Goal: Task Accomplishment & Management: Manage account settings

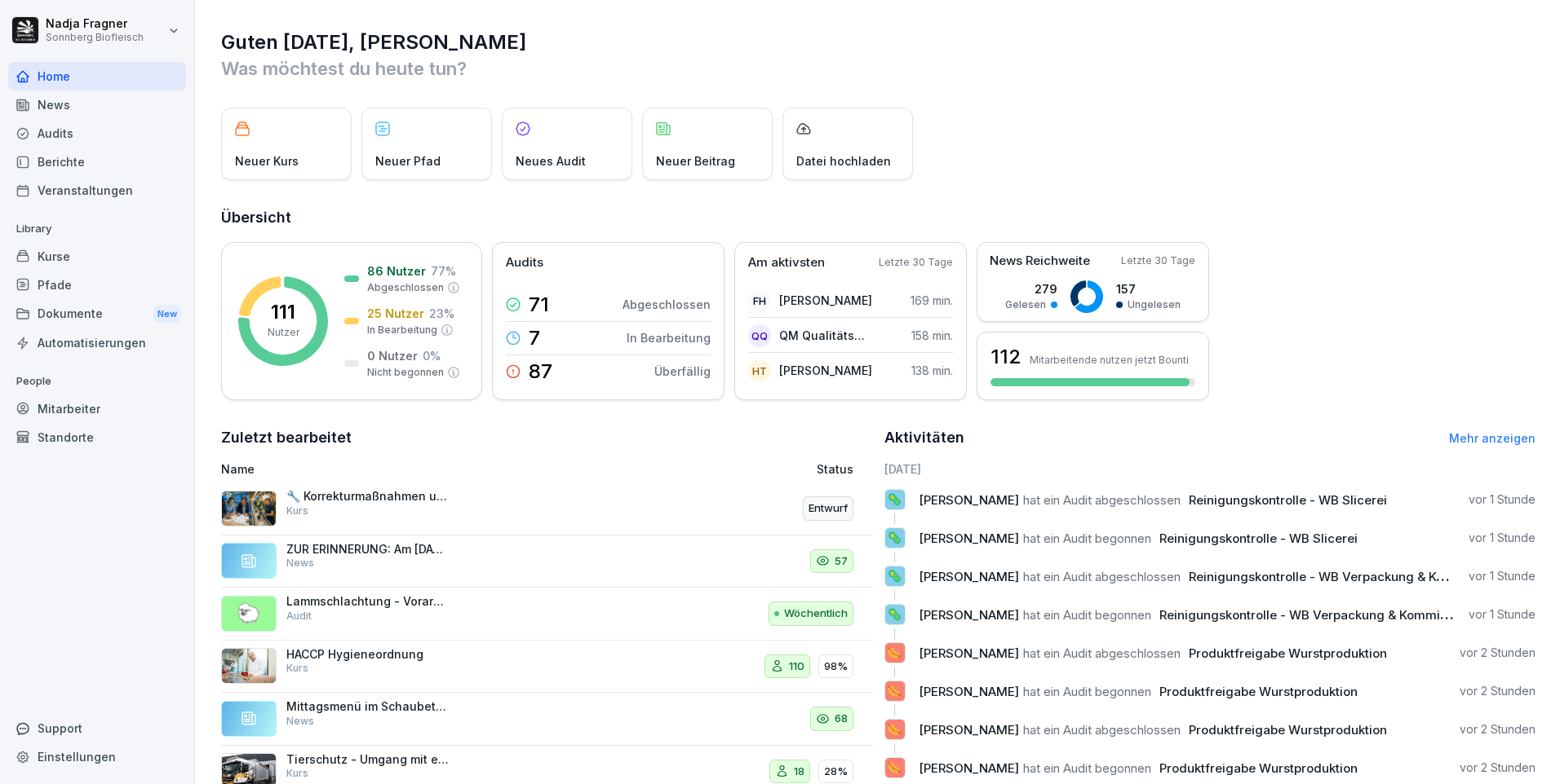
scroll to position [55, 0]
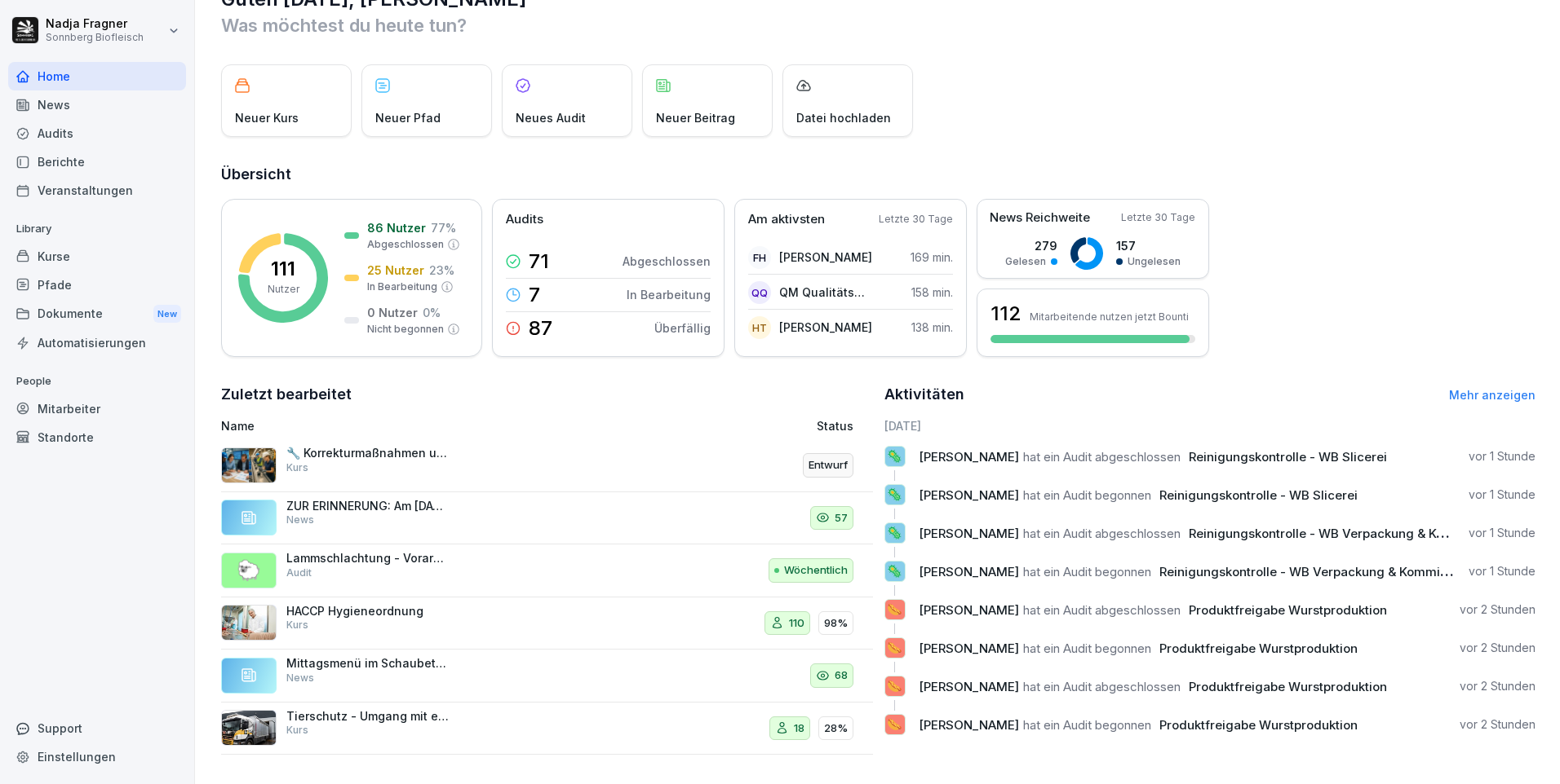
click at [84, 250] on div "Kurse" at bounding box center [97, 257] width 178 height 28
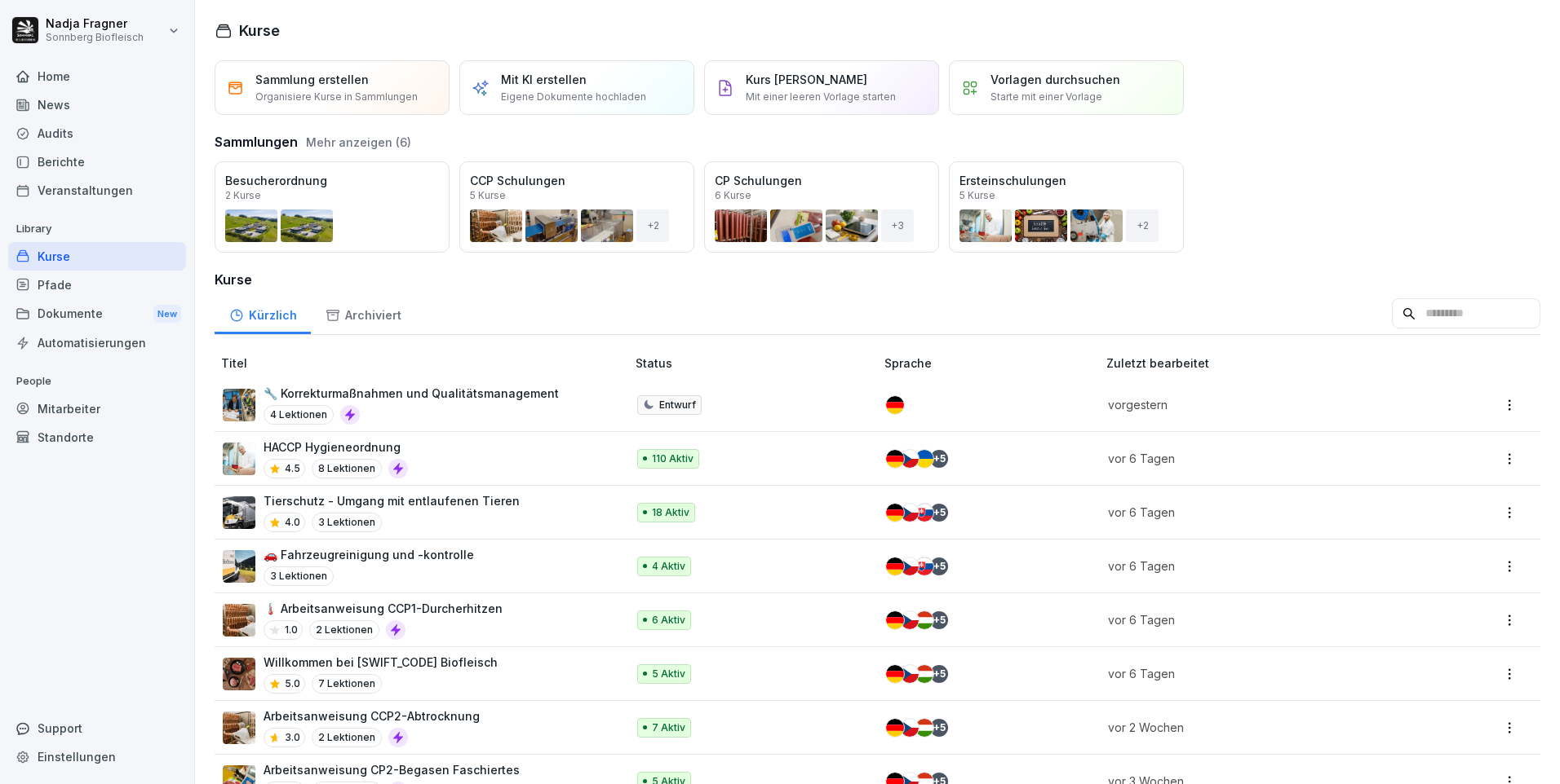
click at [0, 0] on div "Öffnen" at bounding box center [0, 0] width 0 height 0
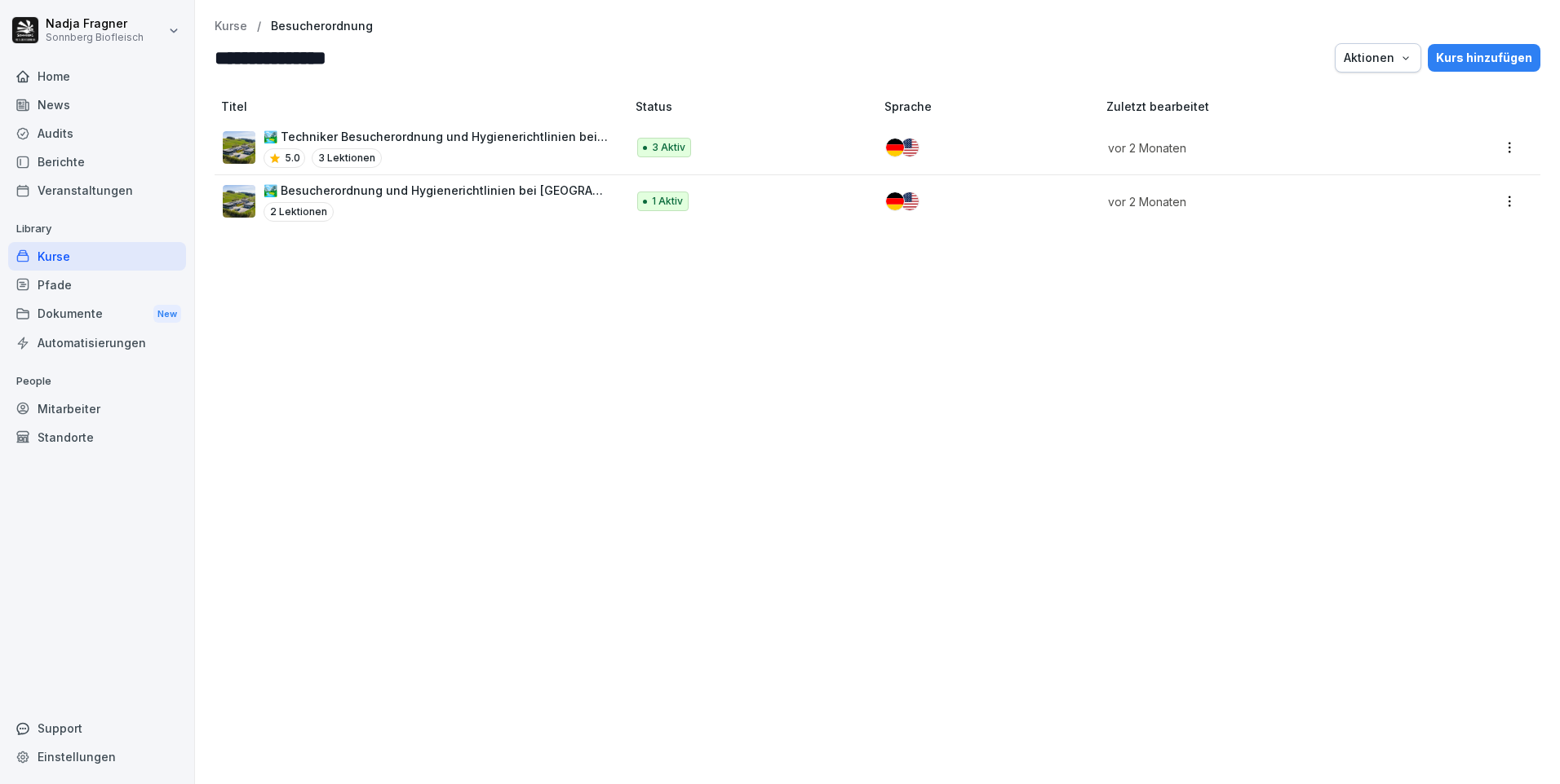
click at [461, 138] on p "🏞️ Techniker Besucherordnung und Hygienerichtlinien bei [GEOGRAPHIC_DATA]" at bounding box center [436, 136] width 346 height 17
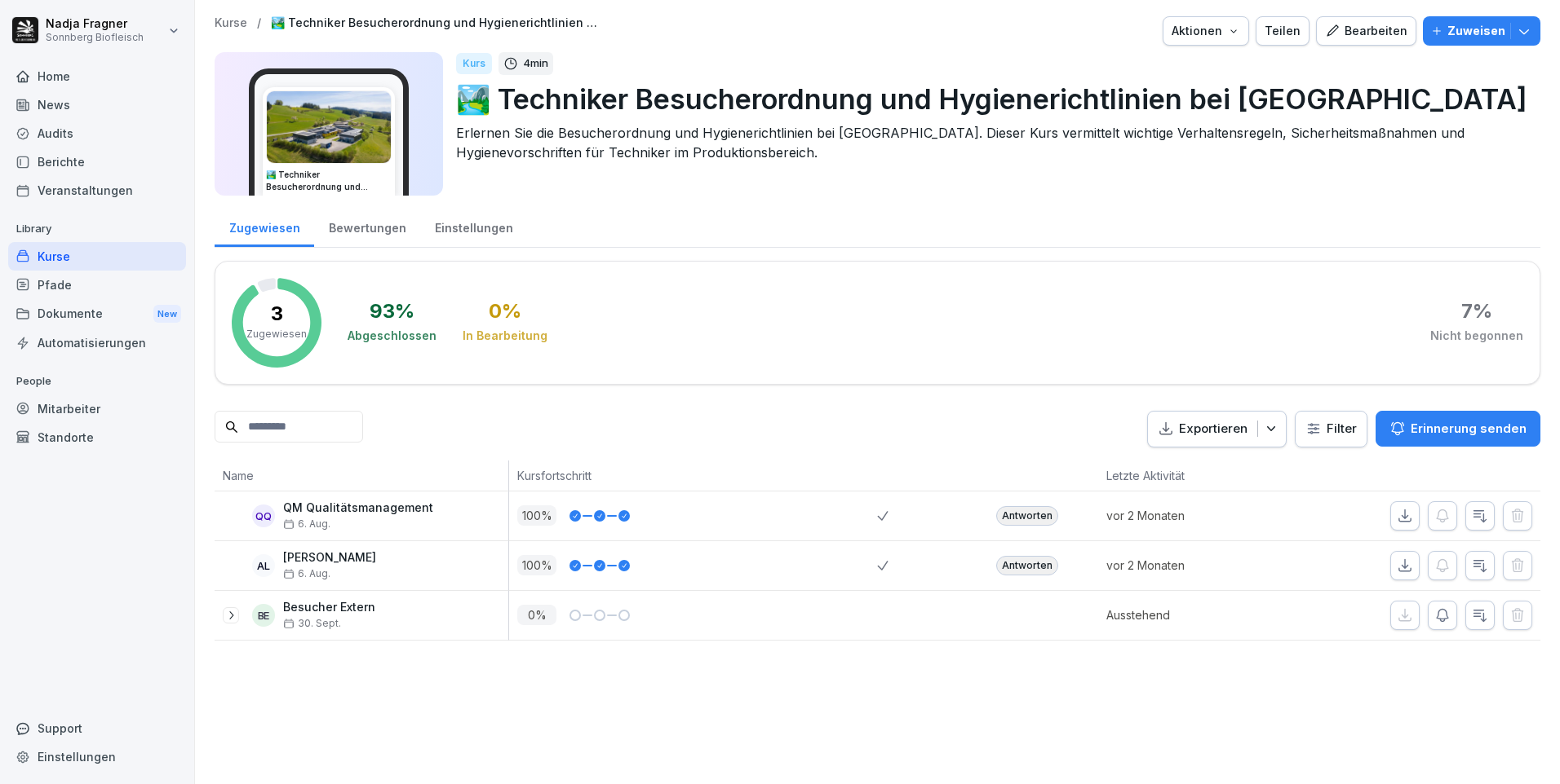
click at [1373, 35] on div "Bearbeiten" at bounding box center [1366, 30] width 83 height 18
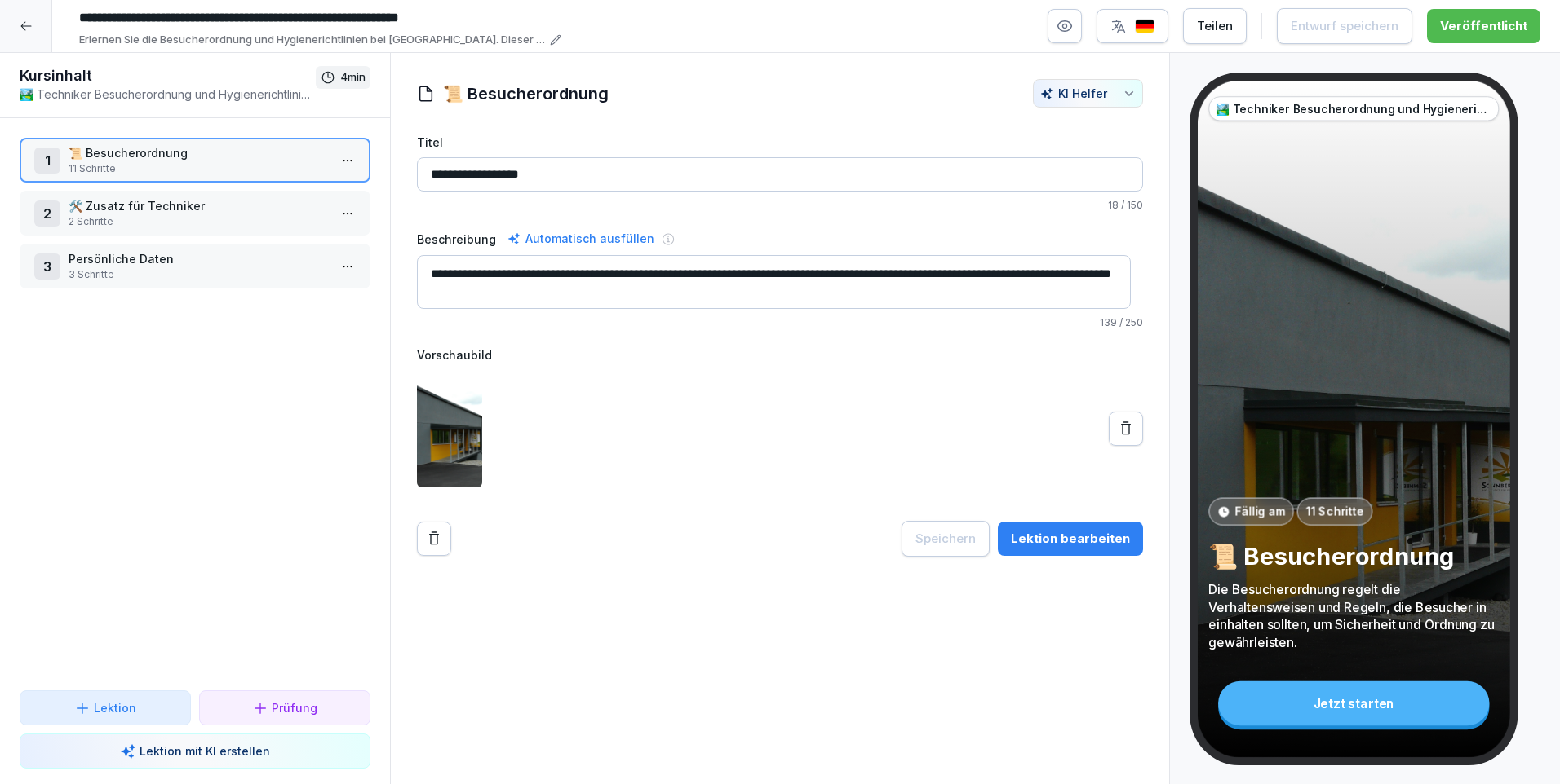
click at [199, 206] on p "🛠️ Zusatz für Techniker" at bounding box center [198, 206] width 260 height 17
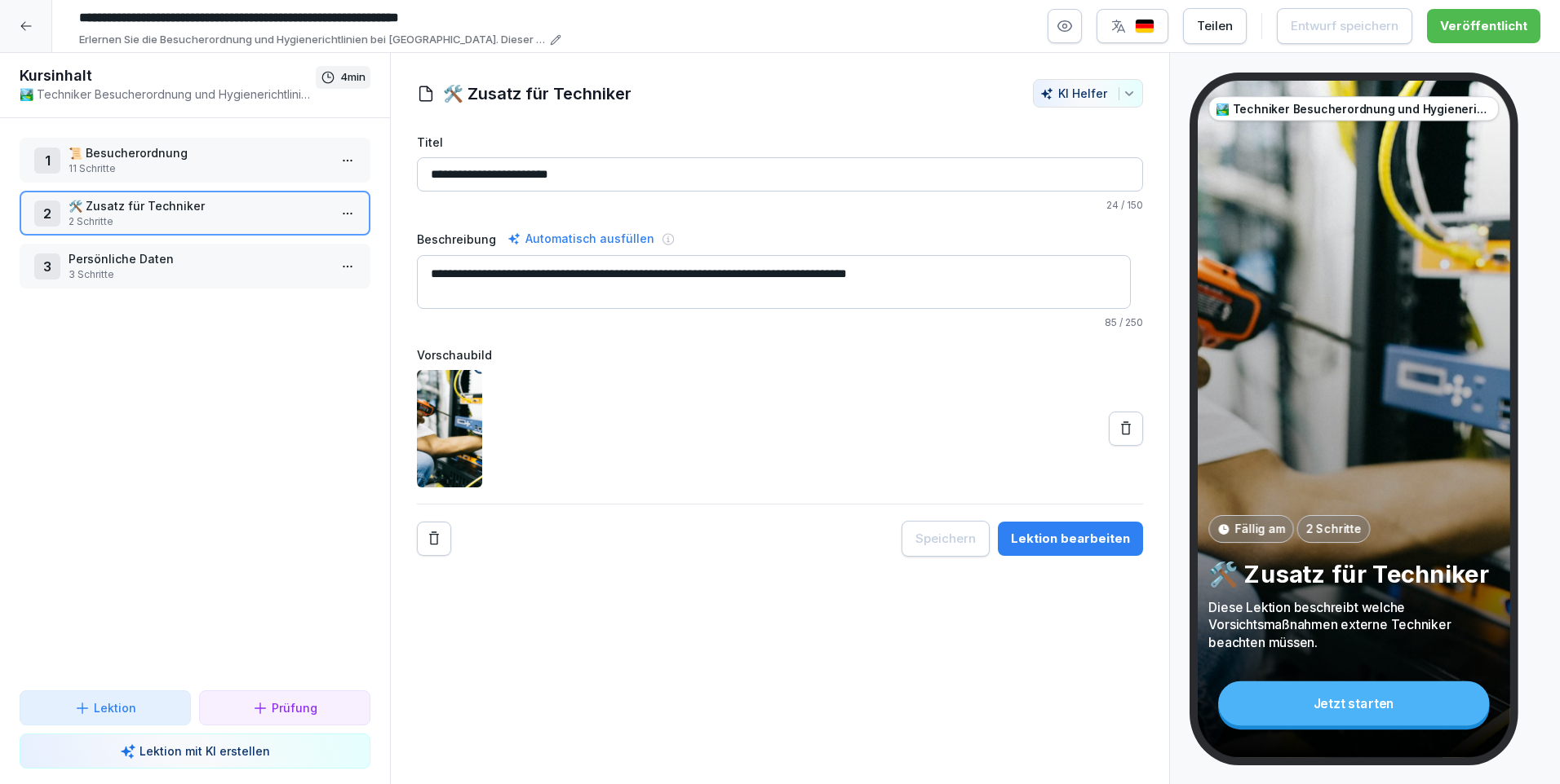
click at [208, 163] on p "11 Schritte" at bounding box center [198, 169] width 260 height 15
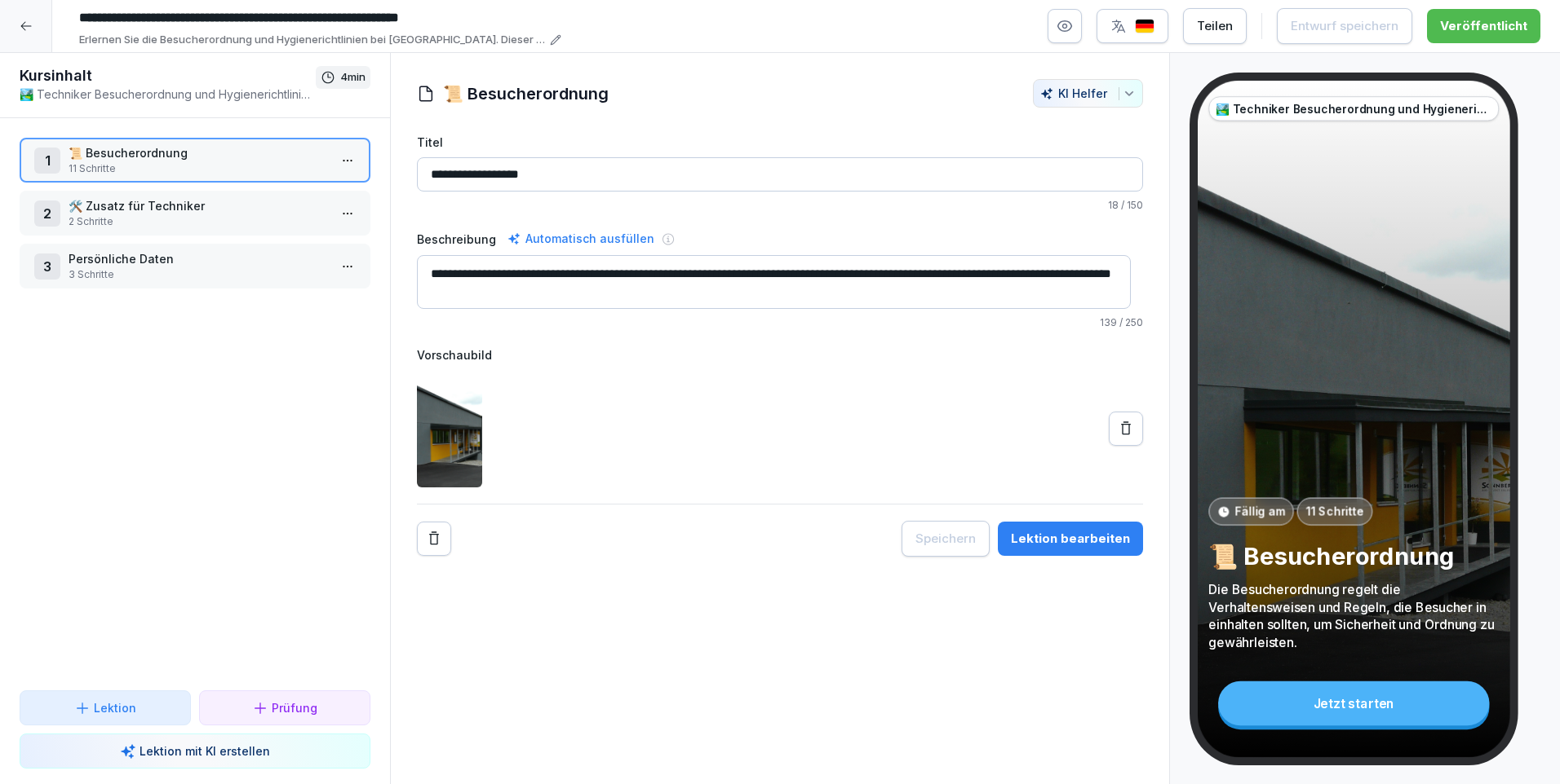
click at [161, 221] on p "2 Schritte" at bounding box center [198, 222] width 260 height 15
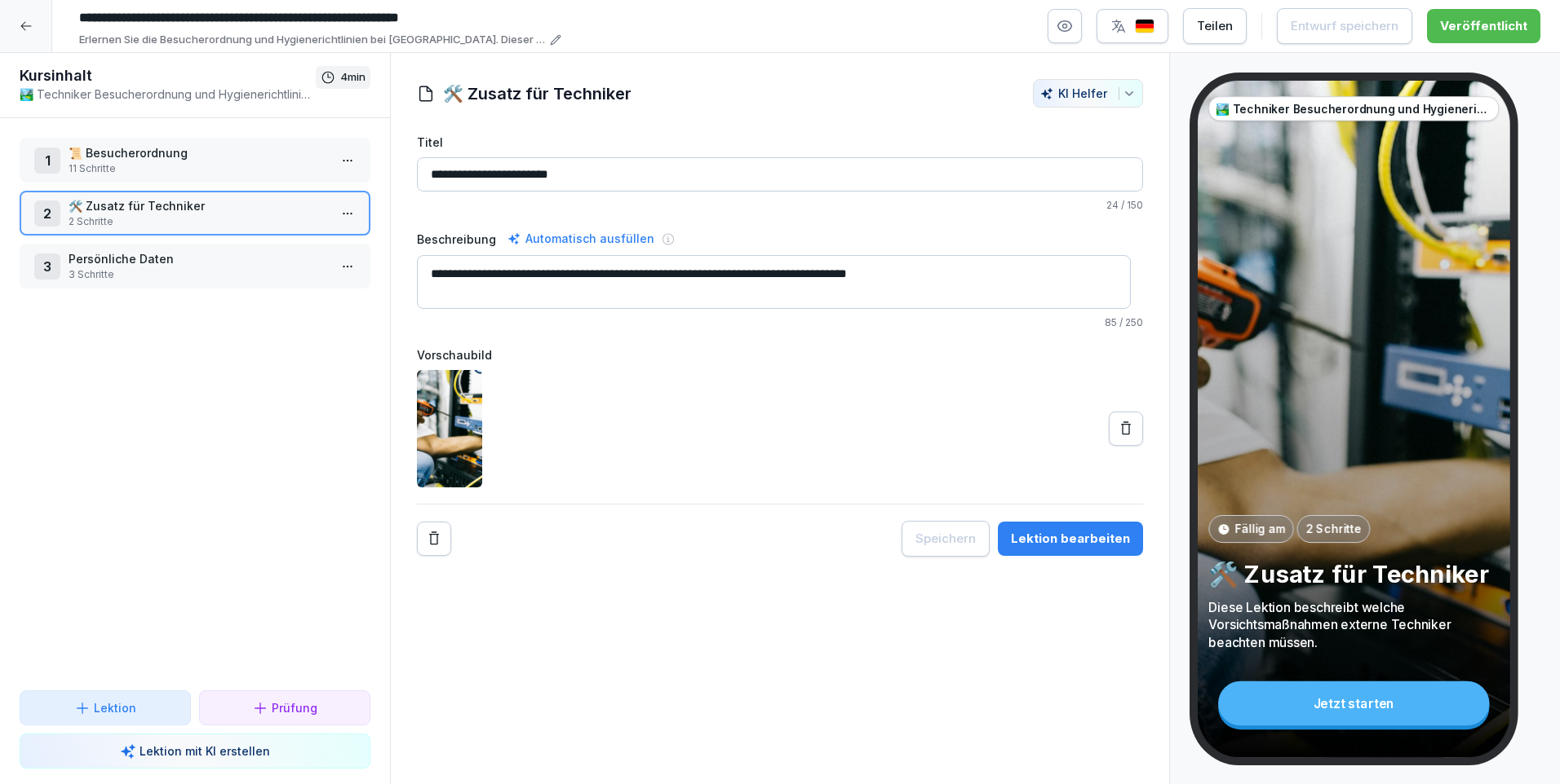
click at [25, 29] on icon at bounding box center [26, 26] width 13 height 13
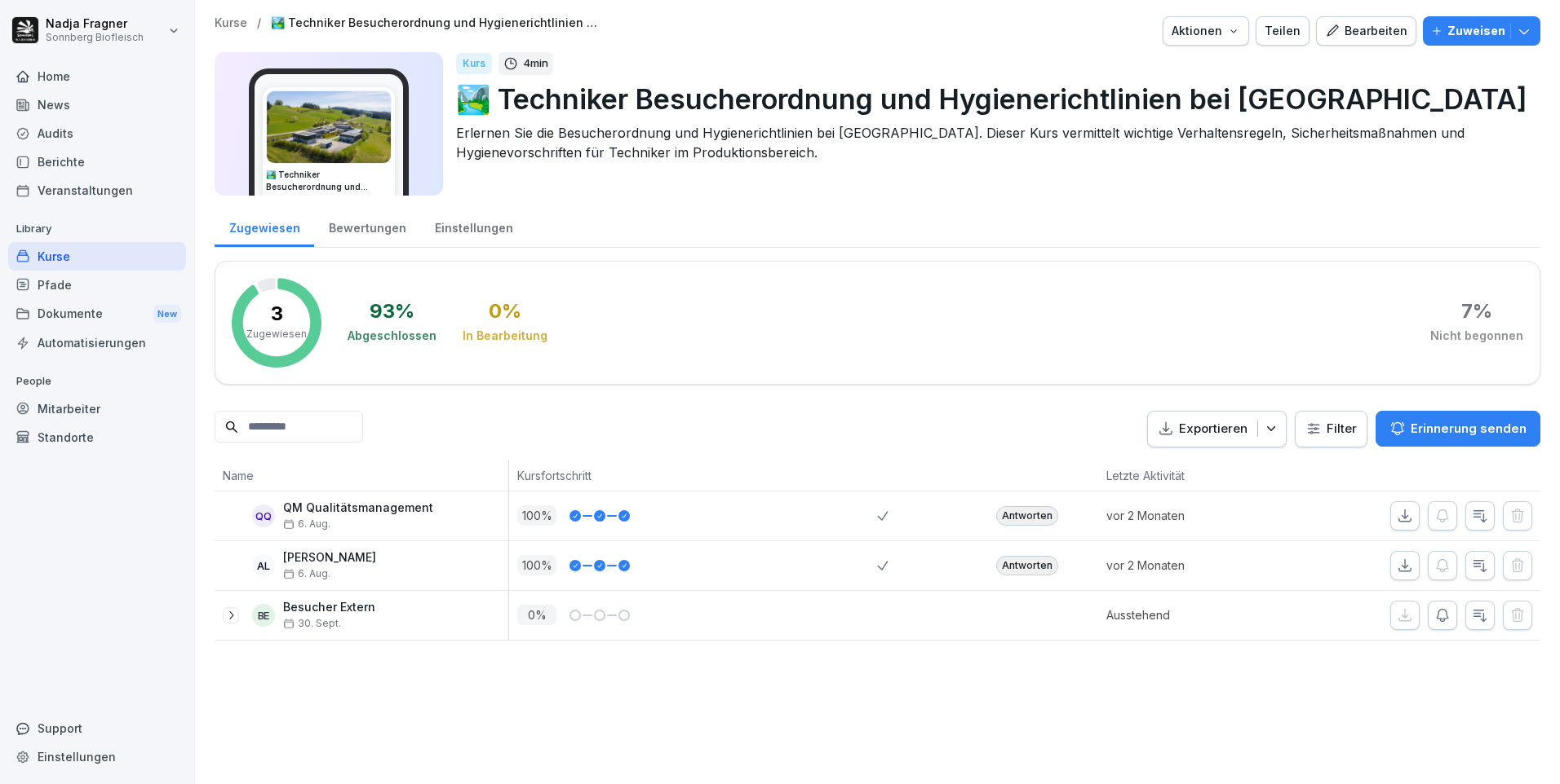
click at [77, 260] on div "Kurse" at bounding box center [97, 257] width 178 height 28
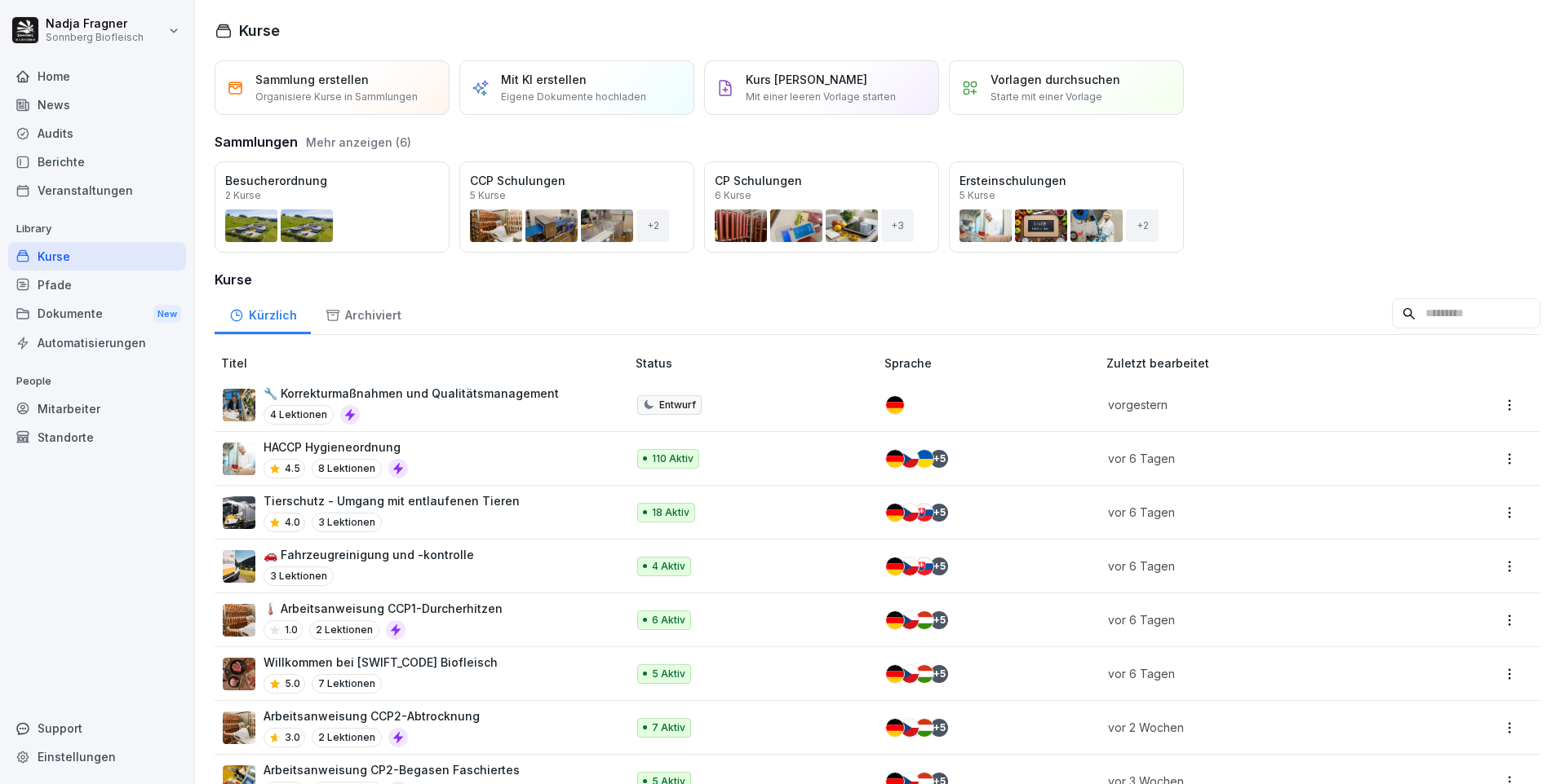
click at [0, 0] on button "Öffnen" at bounding box center [0, 0] width 0 height 0
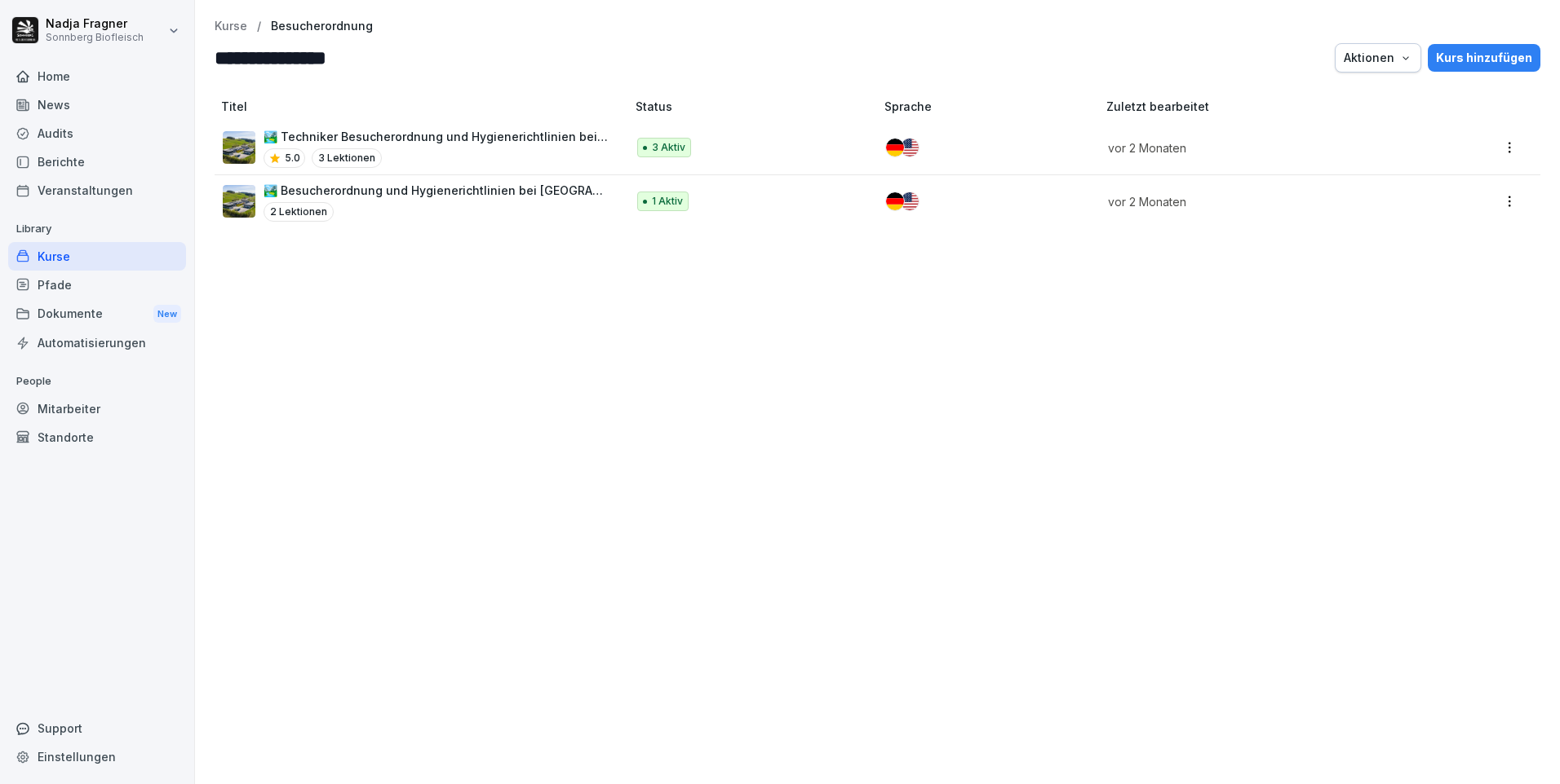
click at [421, 192] on p "🏞️ Besucherordnung und Hygienerichtlinien bei [GEOGRAPHIC_DATA]" at bounding box center [436, 190] width 346 height 17
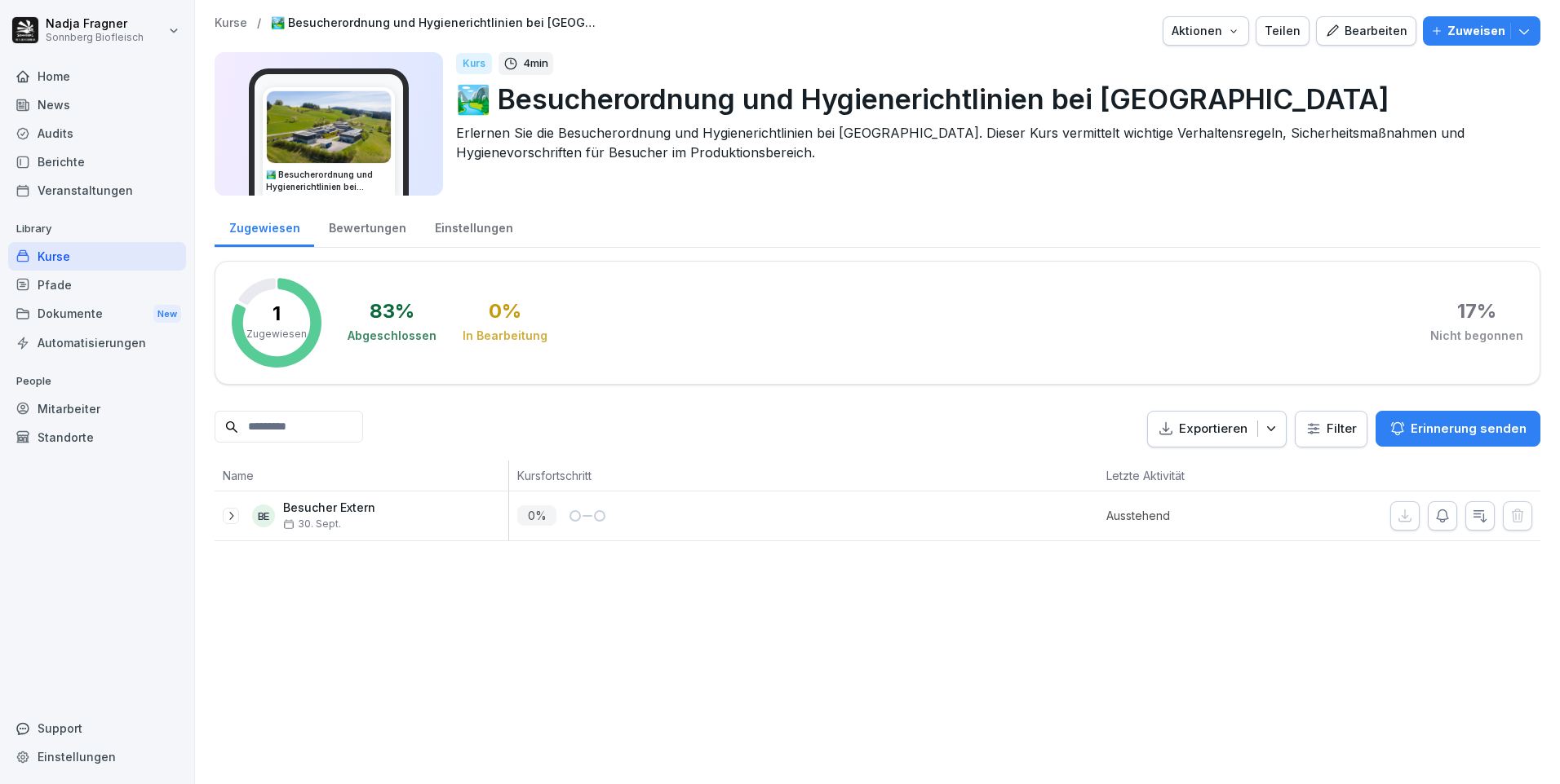
click at [1370, 39] on div "Bearbeiten" at bounding box center [1366, 30] width 83 height 18
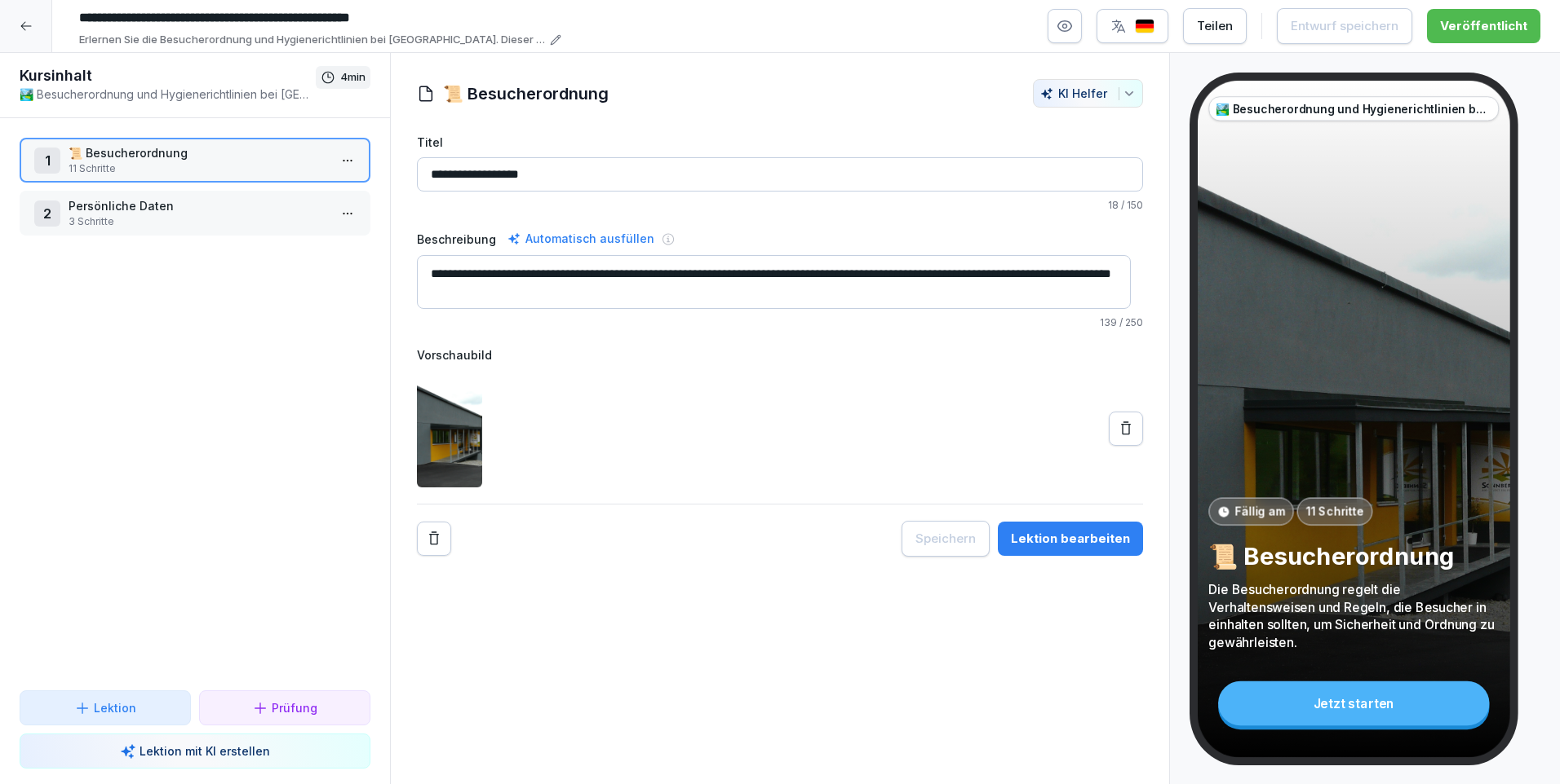
click at [33, 37] on div at bounding box center [26, 26] width 53 height 53
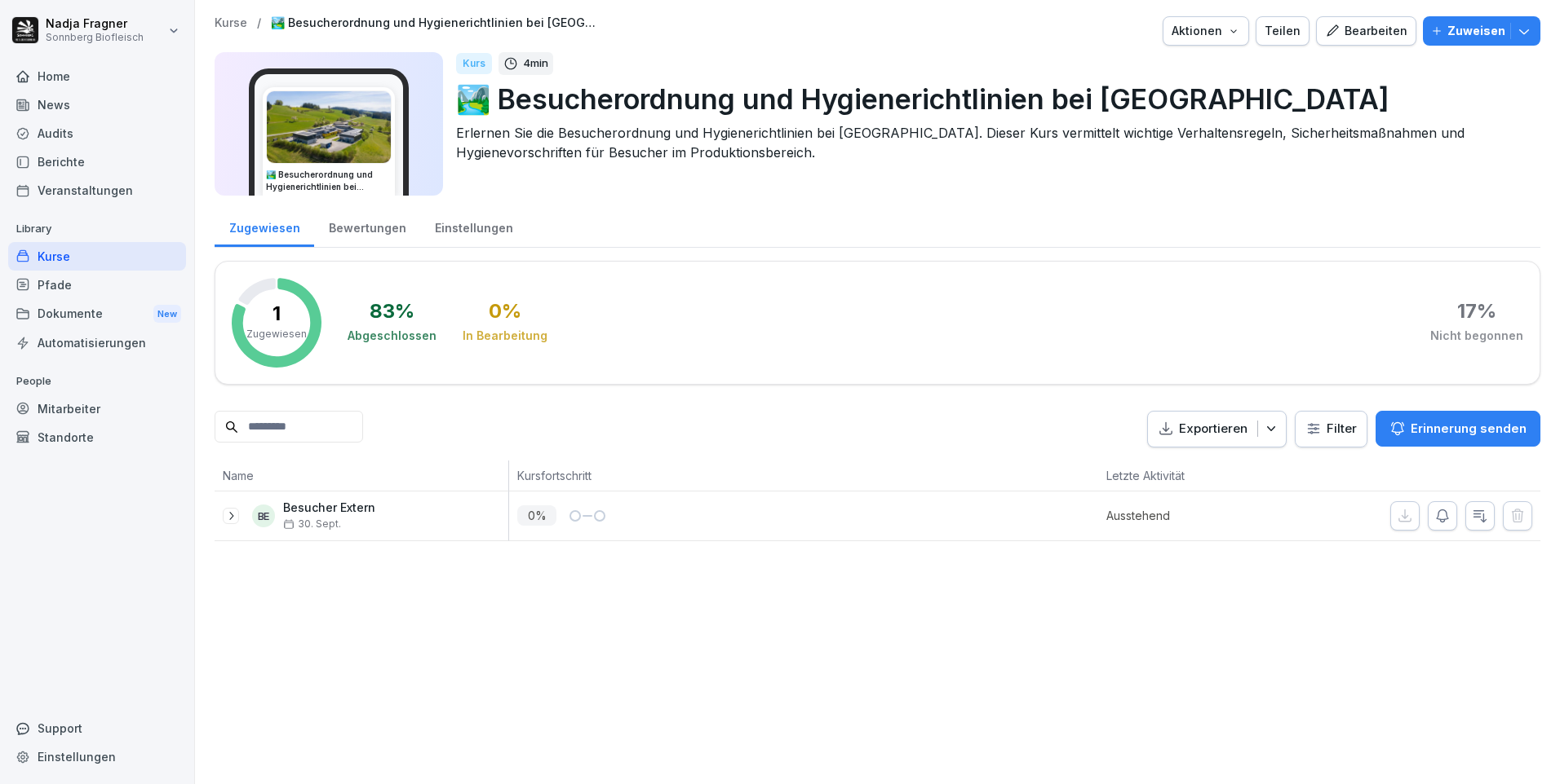
click at [71, 251] on div "Kurse" at bounding box center [97, 257] width 178 height 28
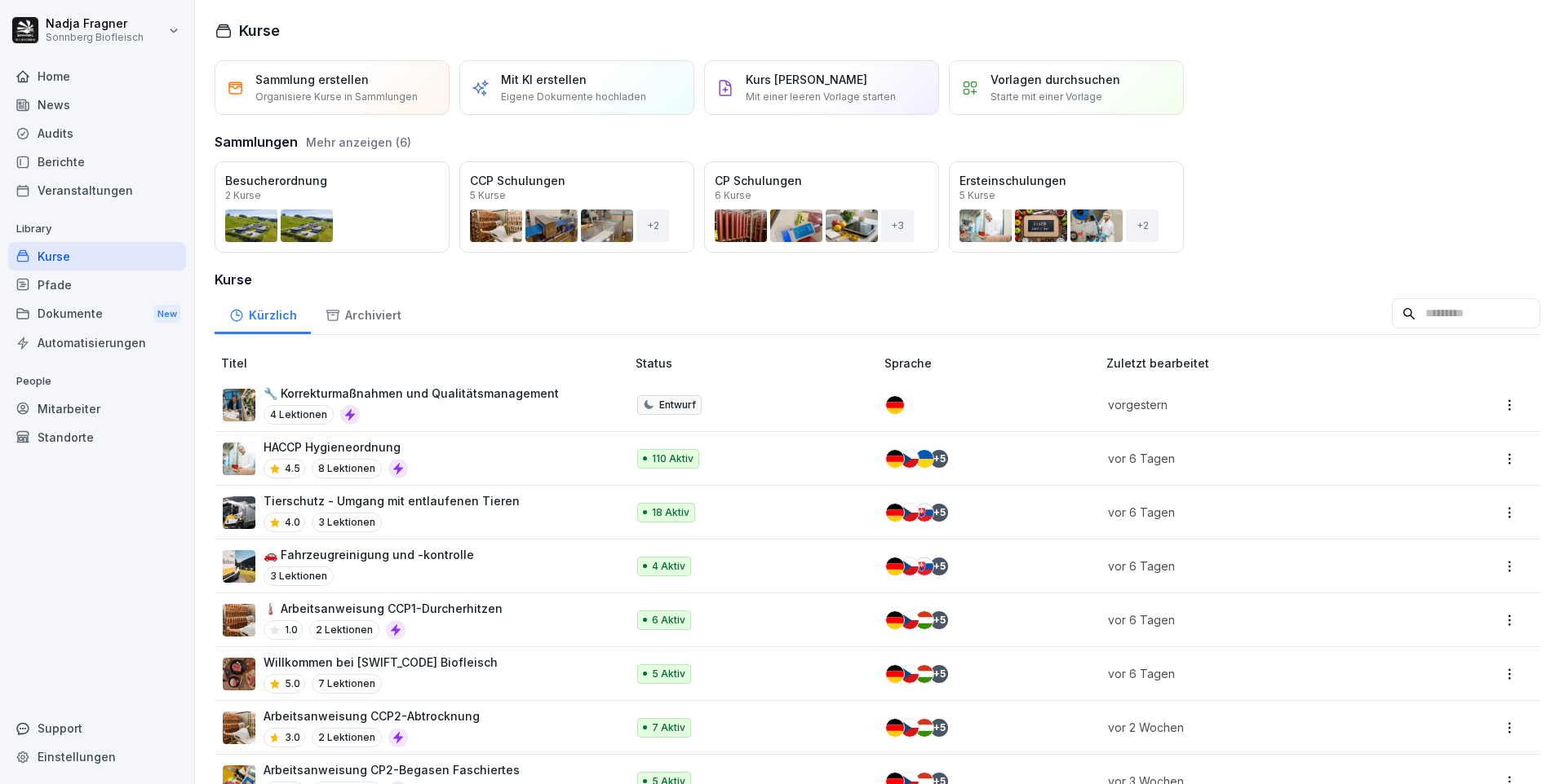
click at [0, 0] on div "Öffnen" at bounding box center [0, 0] width 0 height 0
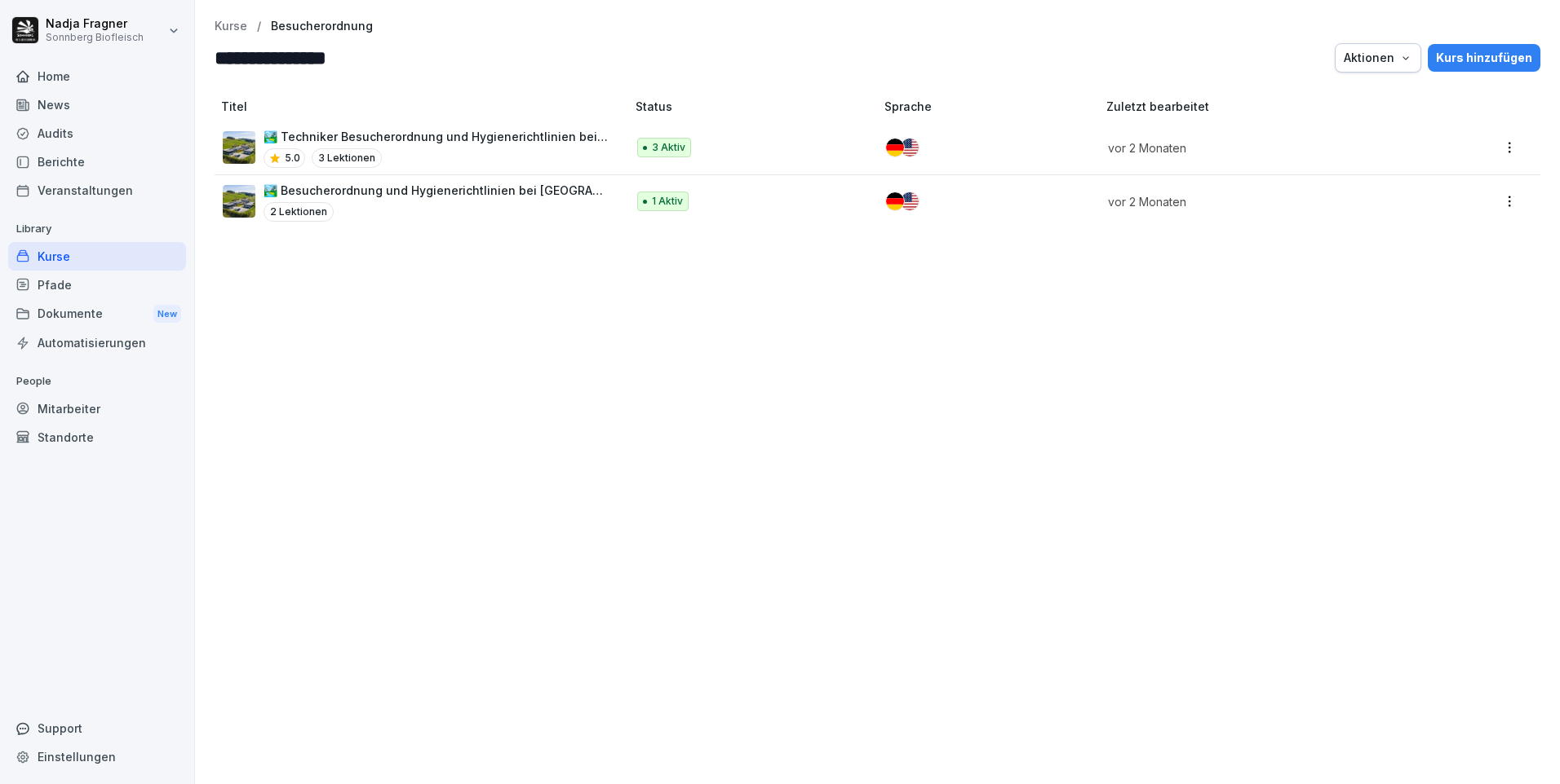
click at [422, 184] on p "🏞️ Besucherordnung und Hygienerichtlinien bei [GEOGRAPHIC_DATA]" at bounding box center [436, 190] width 346 height 17
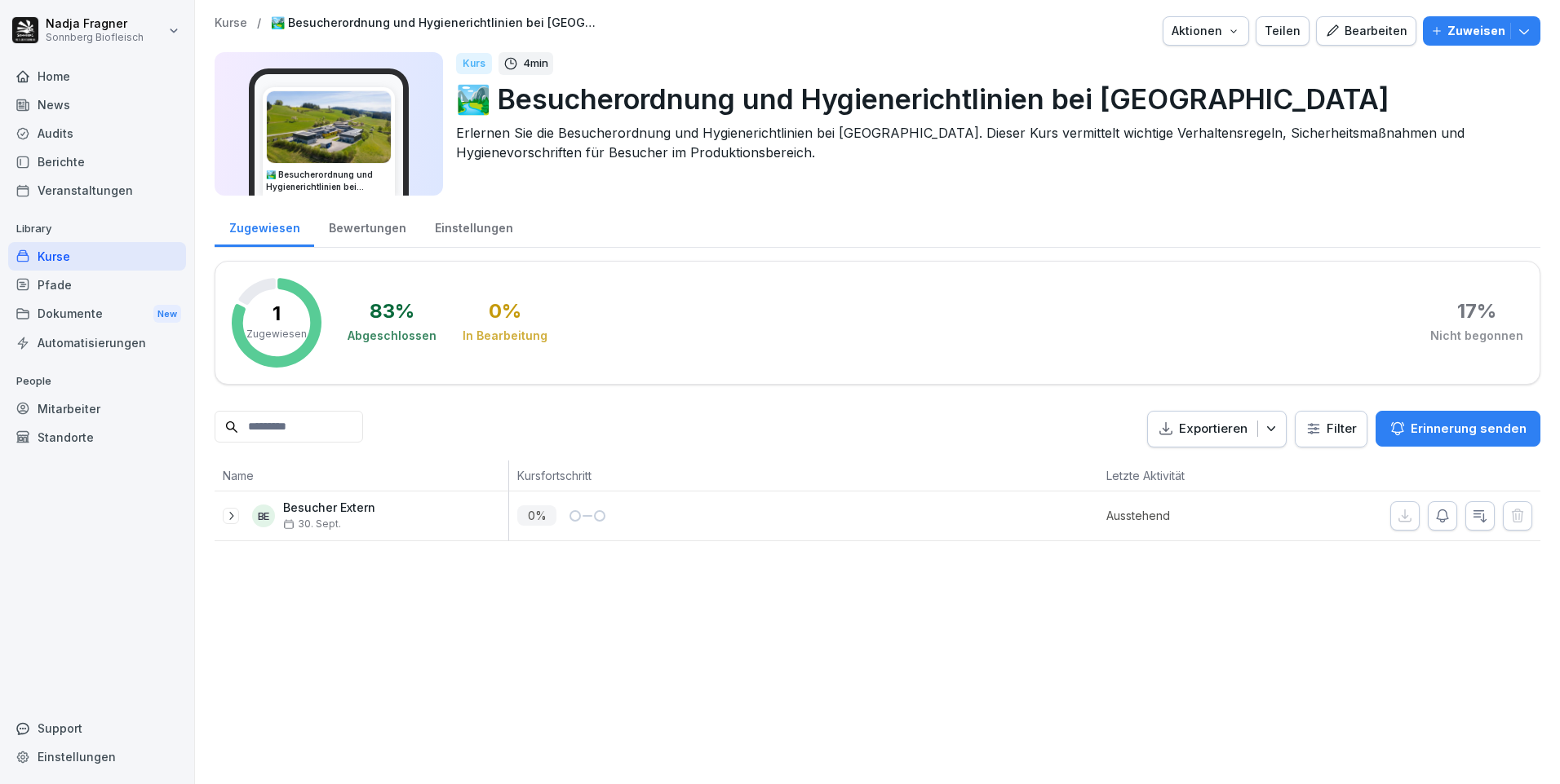
click at [227, 516] on icon at bounding box center [231, 516] width 13 height 13
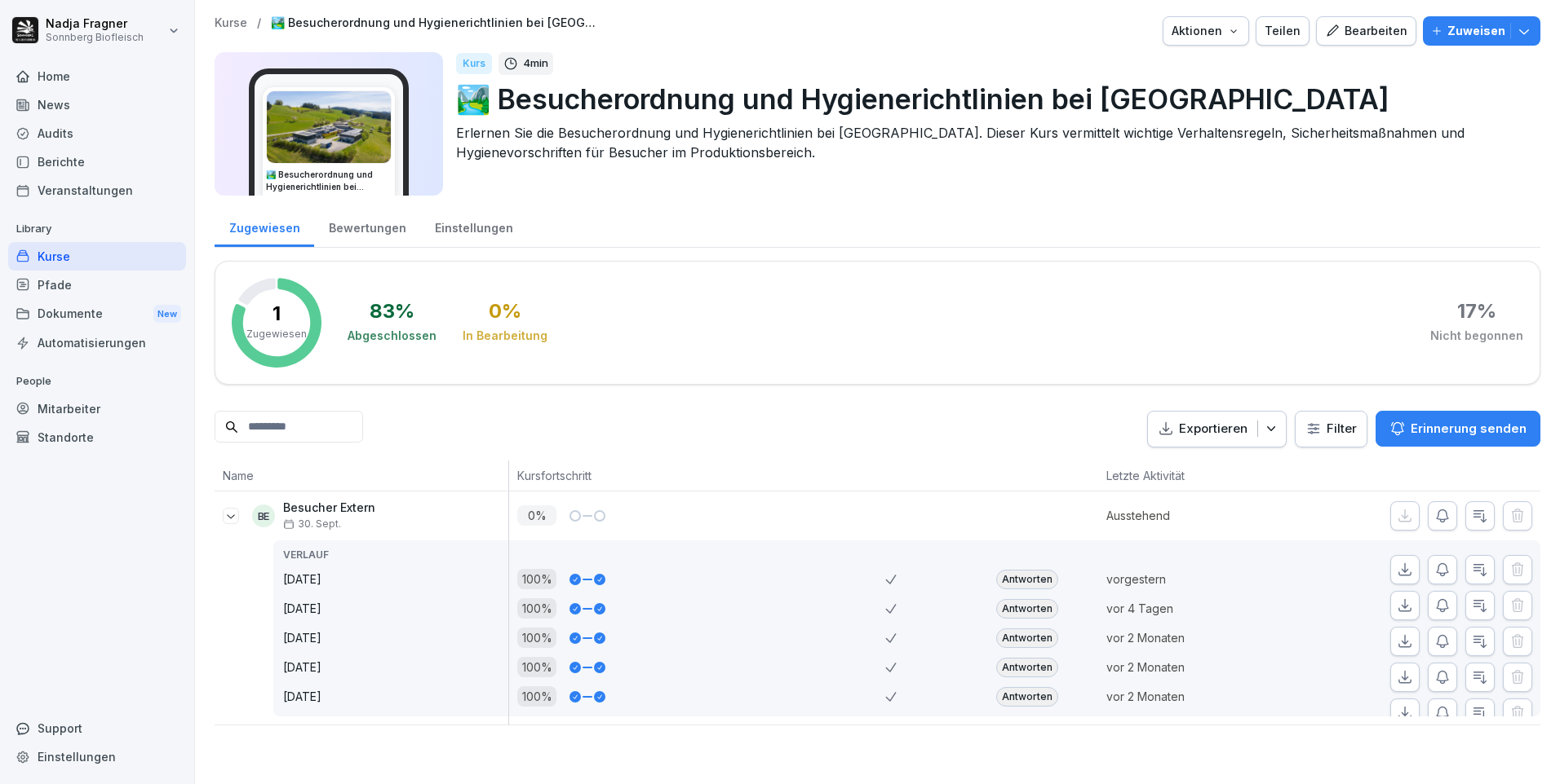
click at [79, 261] on div "Kurse" at bounding box center [97, 257] width 178 height 28
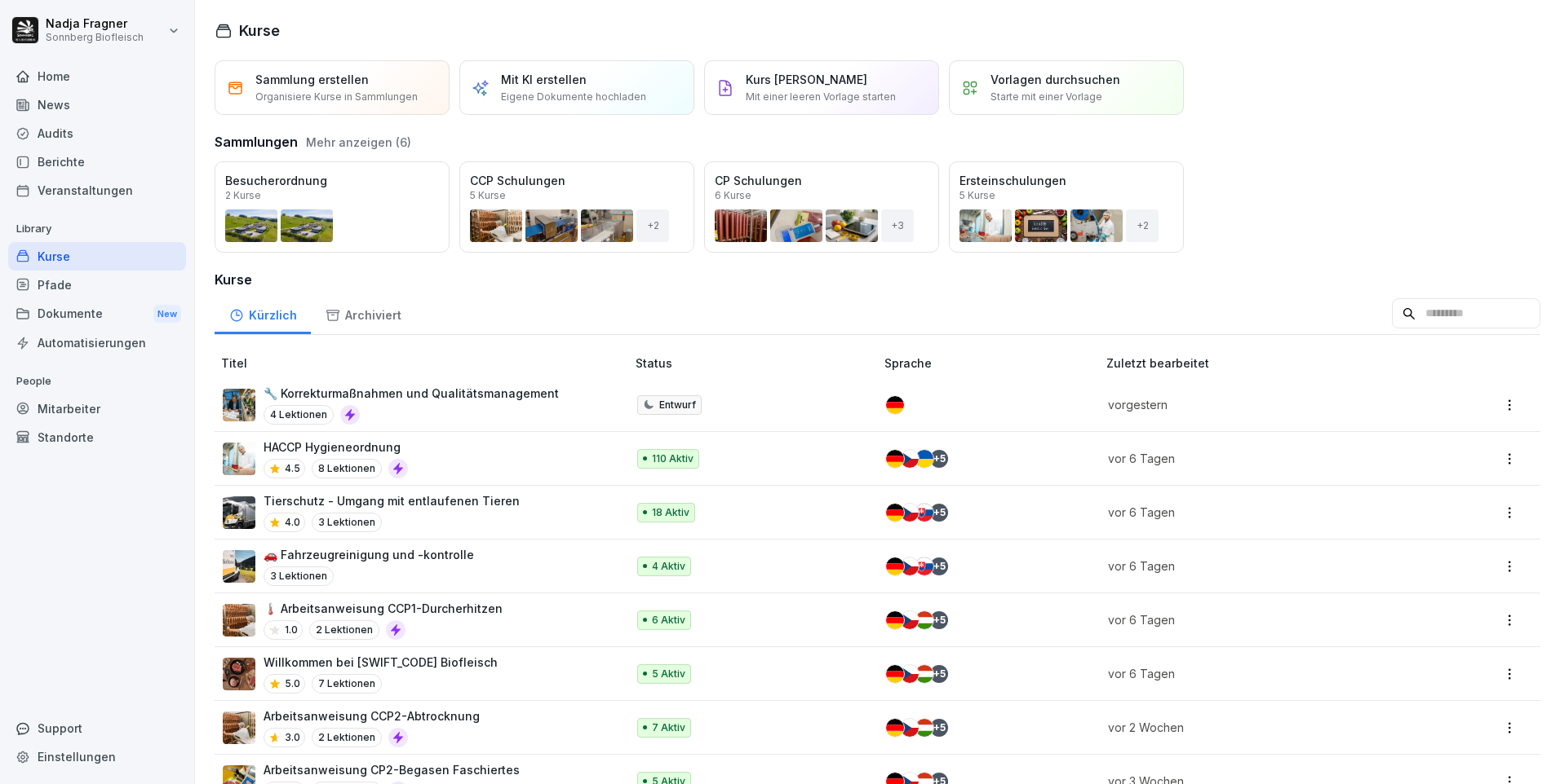
click at [0, 0] on button "Öffnen" at bounding box center [0, 0] width 0 height 0
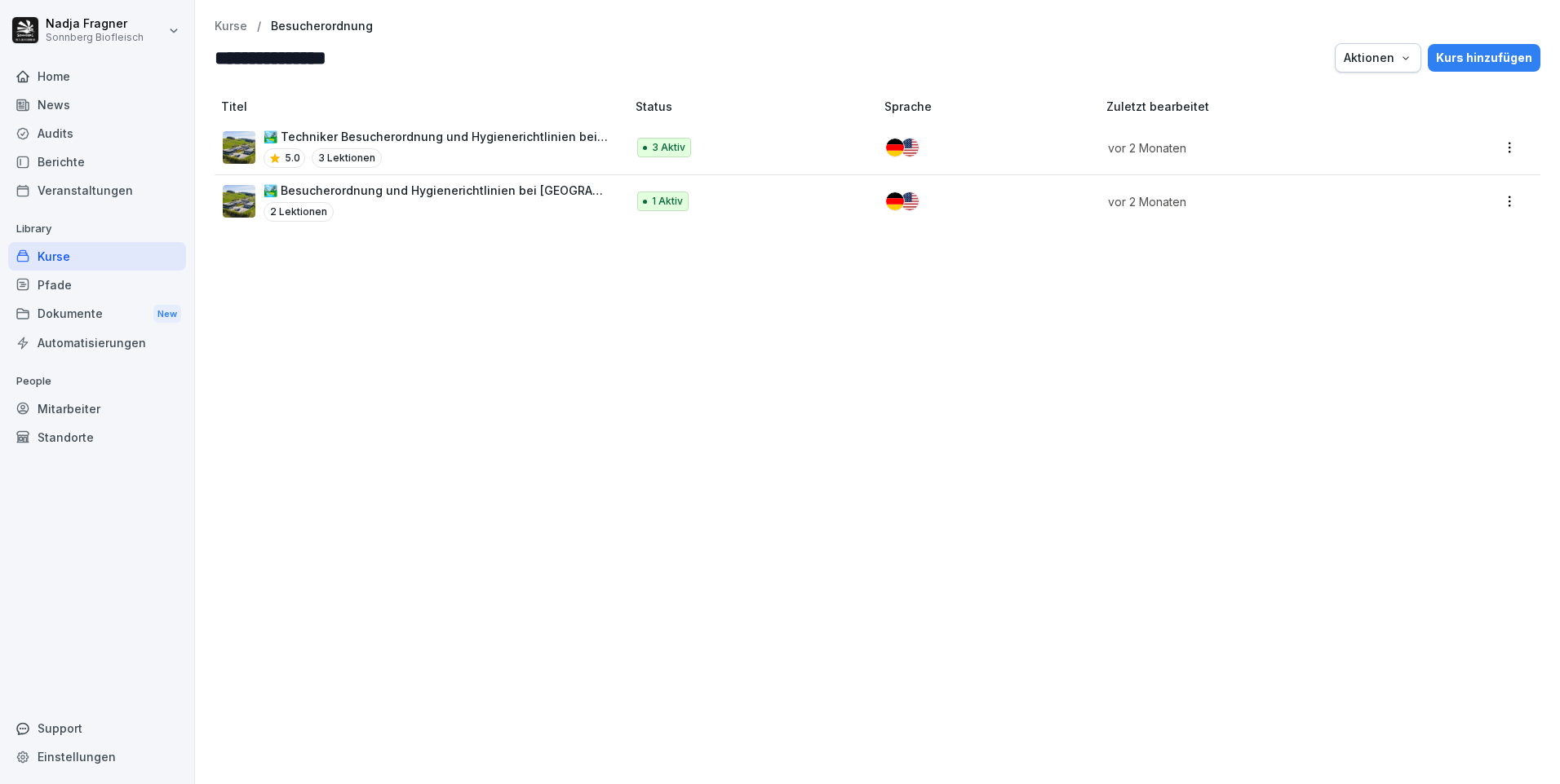
click at [356, 138] on p "🏞️ Techniker Besucherordnung und Hygienerichtlinien bei [GEOGRAPHIC_DATA]" at bounding box center [436, 136] width 346 height 17
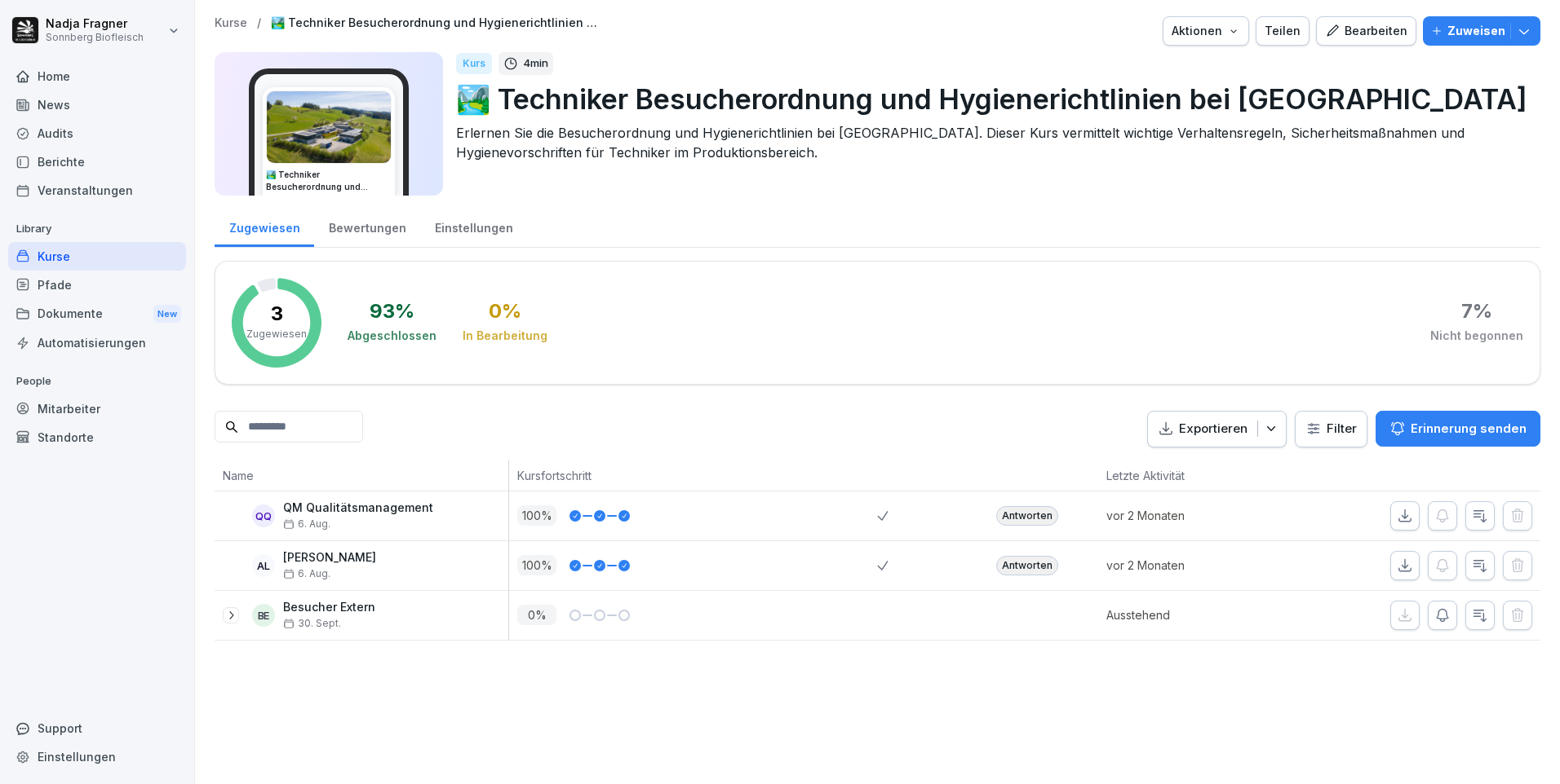
click at [348, 221] on div "Bewertungen" at bounding box center [367, 227] width 106 height 41
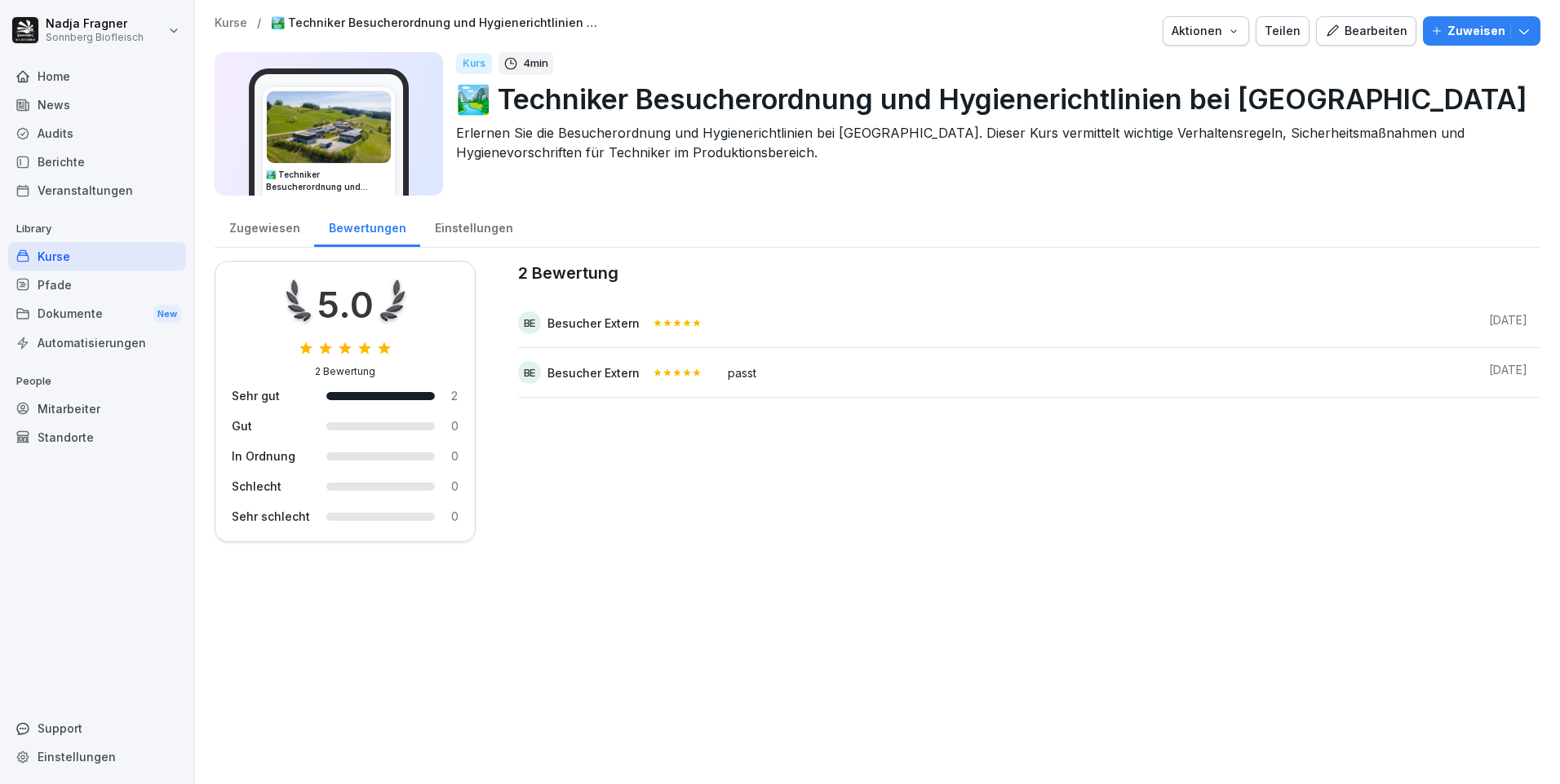
click at [268, 229] on div "Zugewiesen" at bounding box center [264, 227] width 100 height 41
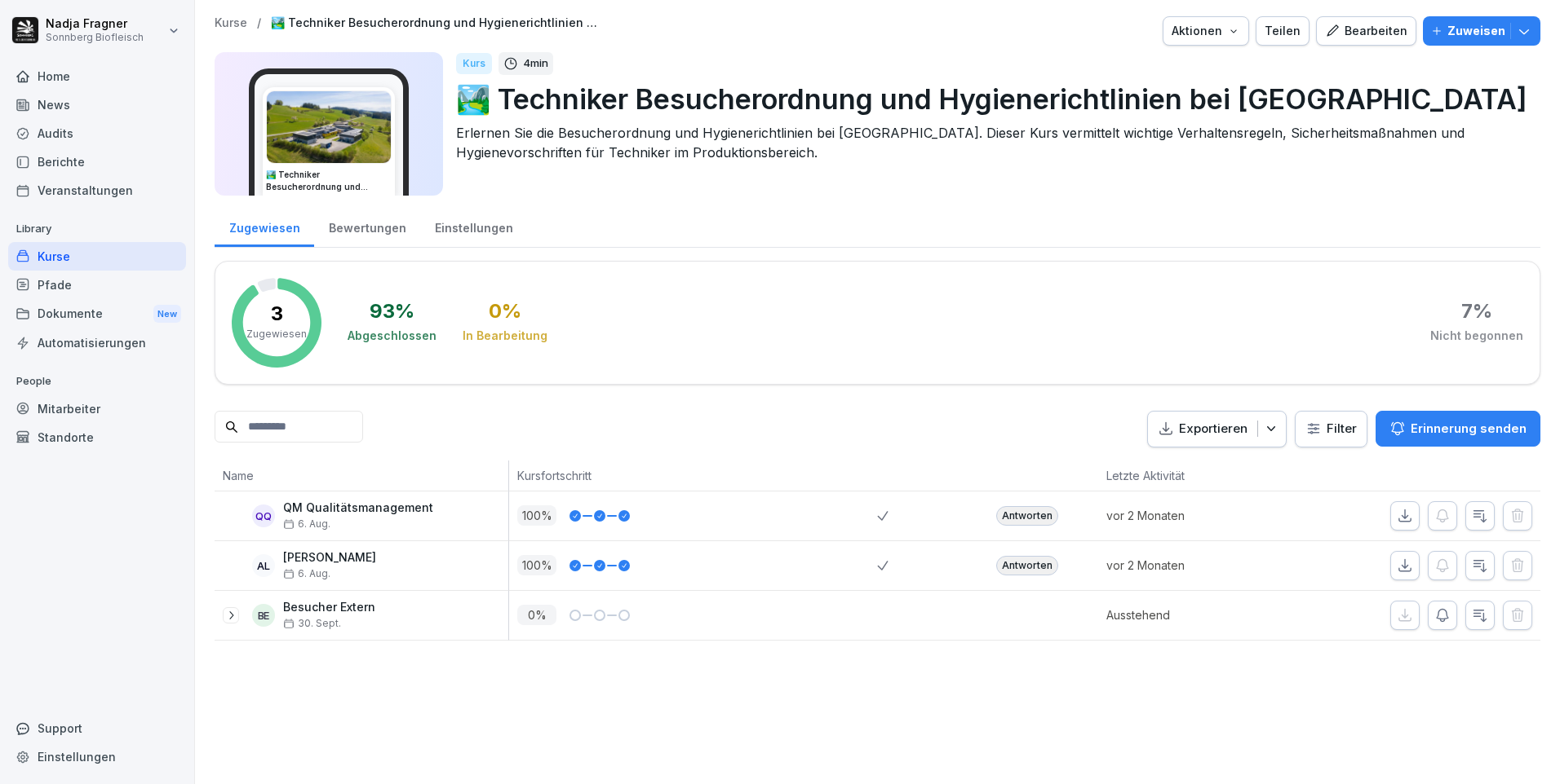
click at [227, 619] on icon at bounding box center [231, 616] width 13 height 13
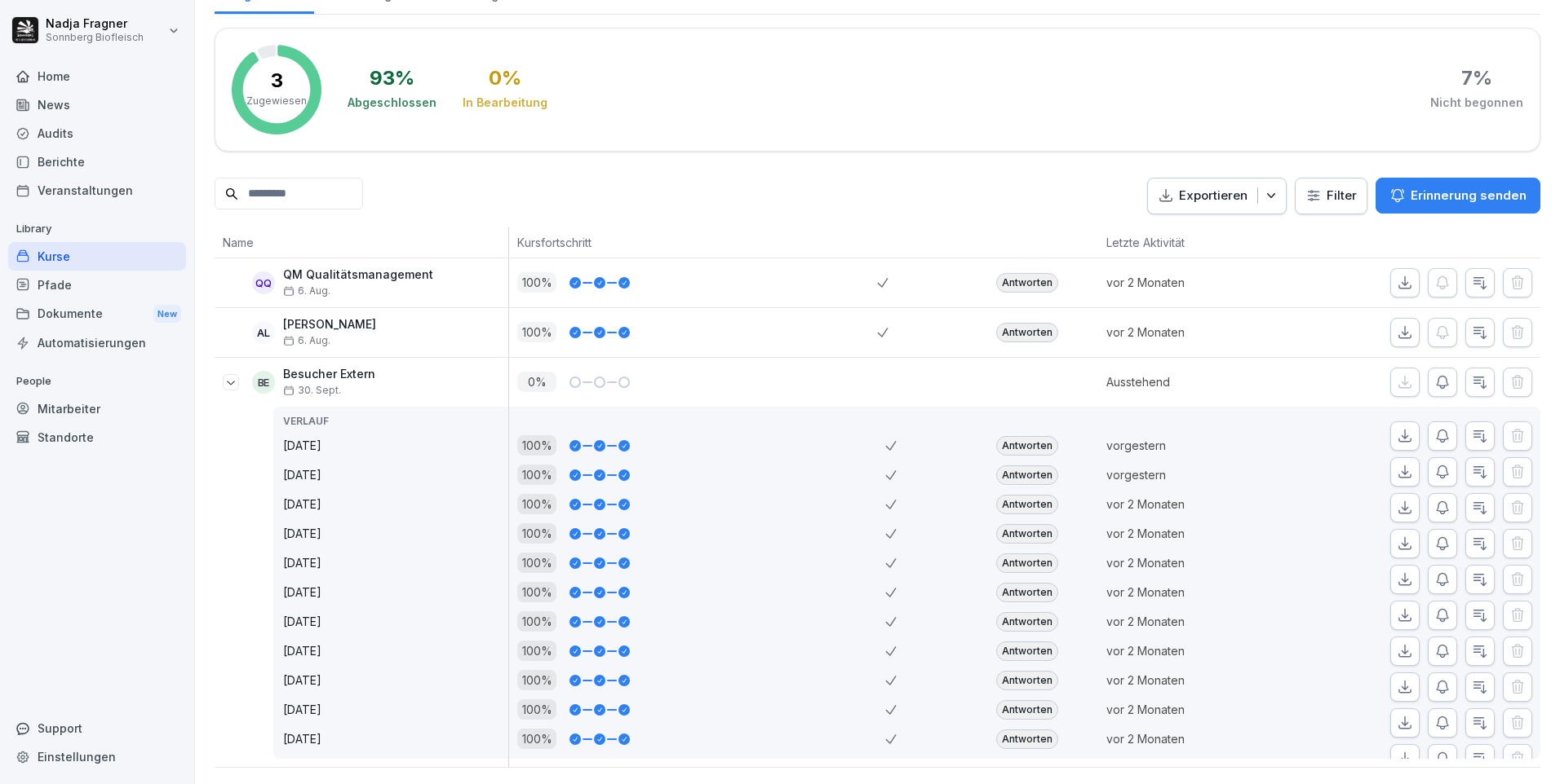
scroll to position [13, 0]
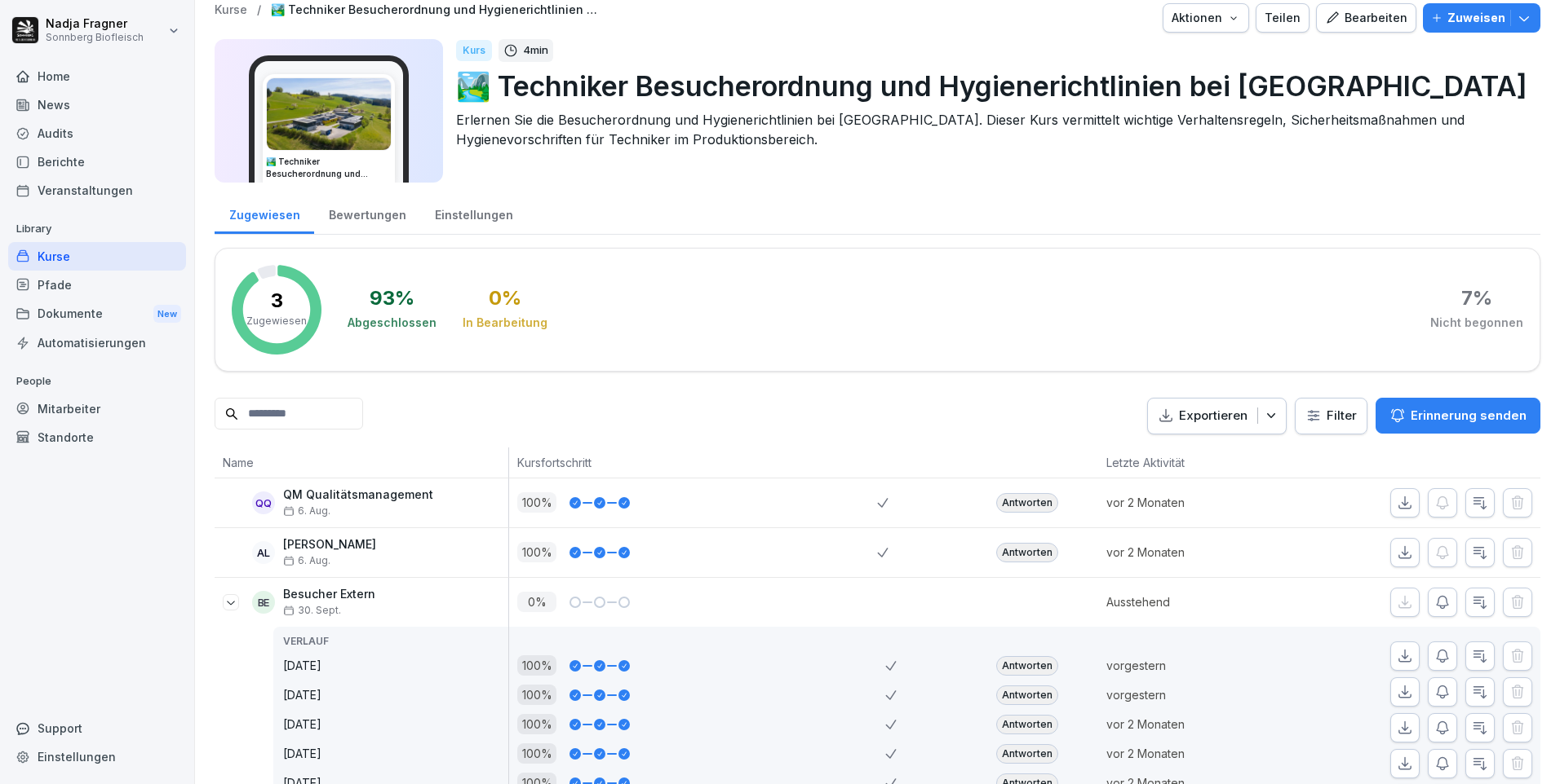
click at [58, 69] on div "Home" at bounding box center [97, 76] width 178 height 28
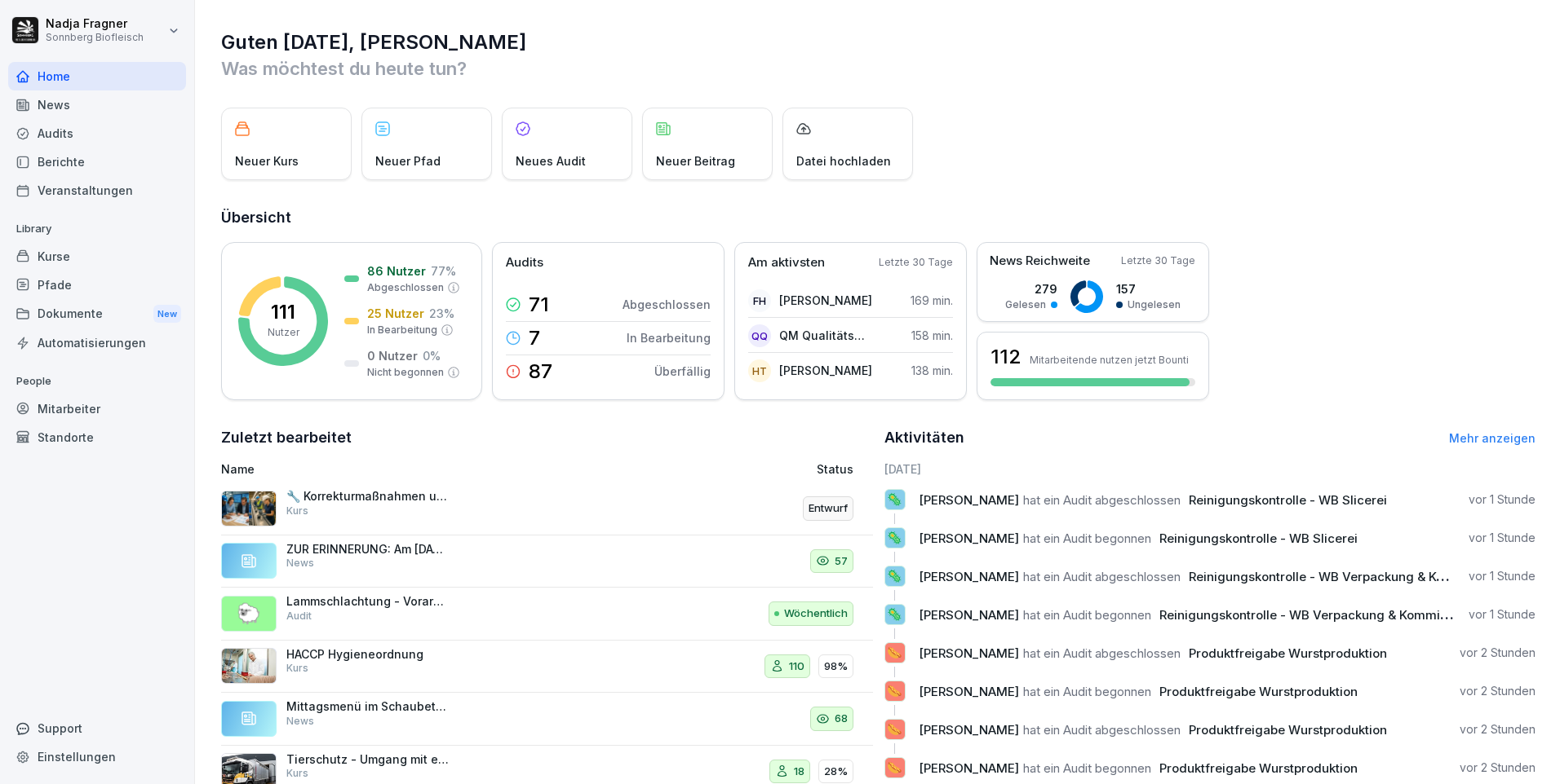
click at [50, 114] on div "News" at bounding box center [97, 104] width 178 height 28
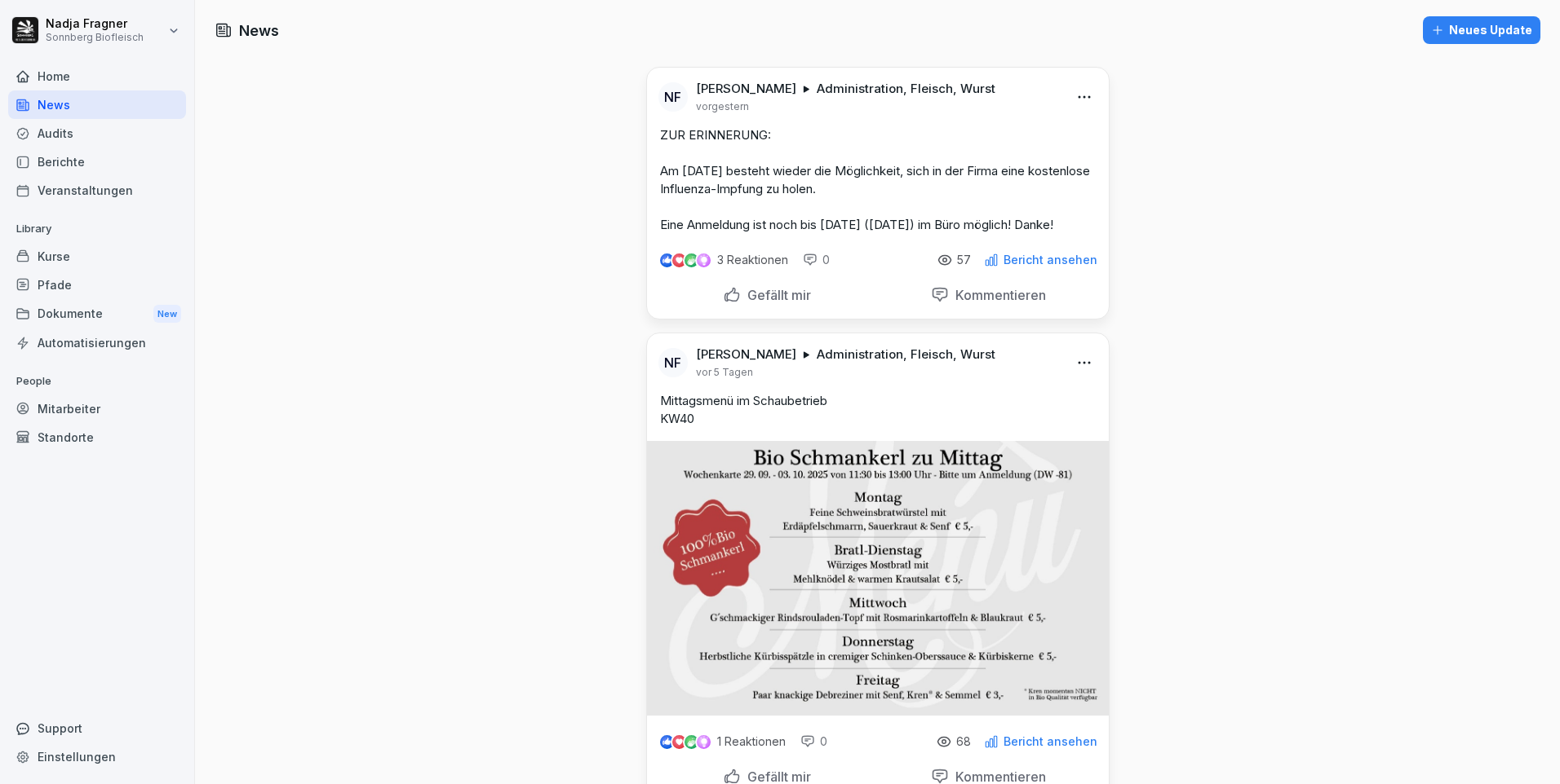
click at [1082, 102] on html "Nadja Fragner Sonnberg Biofleisch Home News Audits Berichte Veranstaltungen Lib…" at bounding box center [780, 392] width 1560 height 784
click at [987, 192] on div "Löschen" at bounding box center [989, 196] width 201 height 33
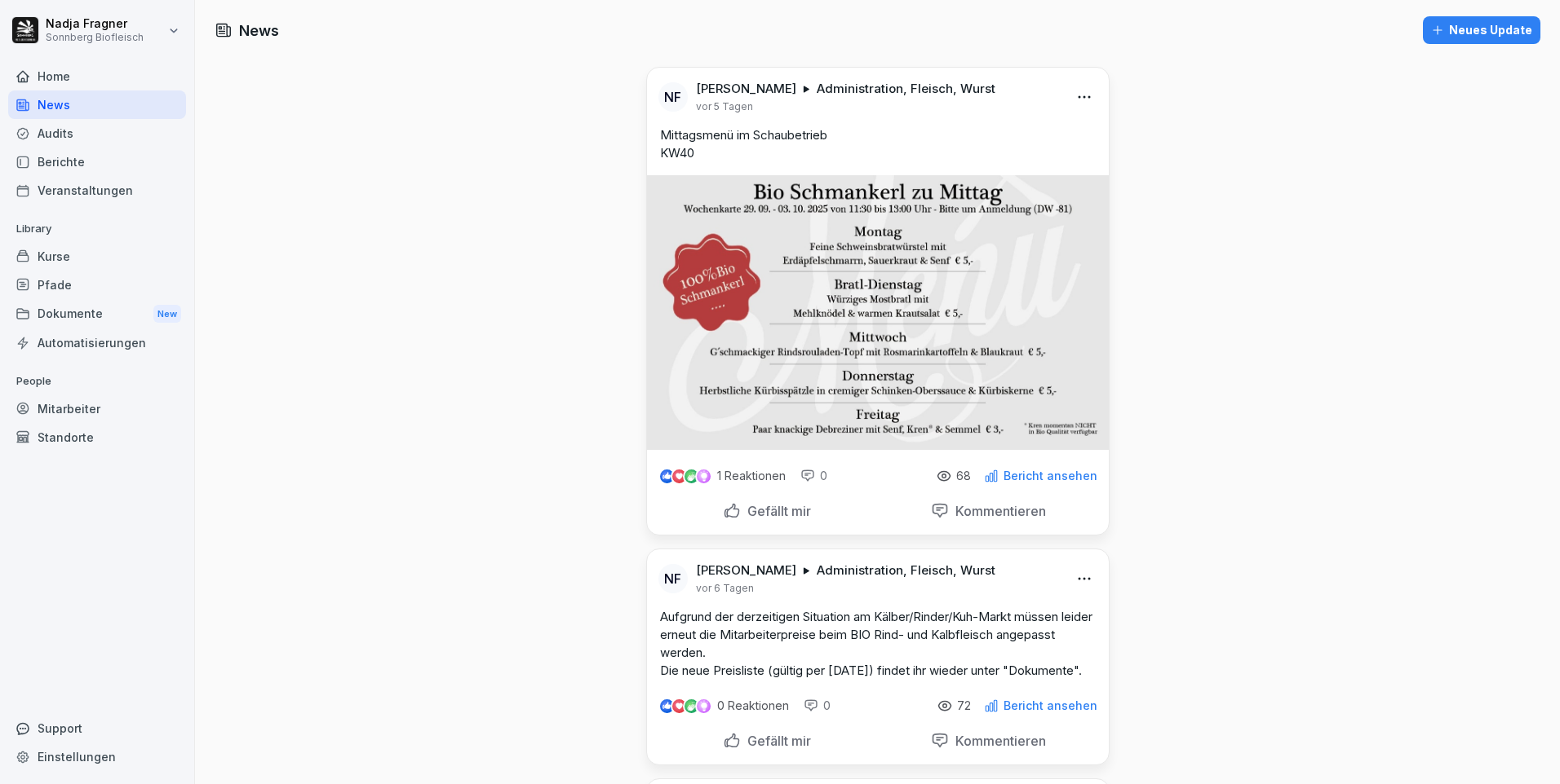
click at [105, 83] on div "Home" at bounding box center [97, 76] width 178 height 28
